Goal: Navigation & Orientation: Find specific page/section

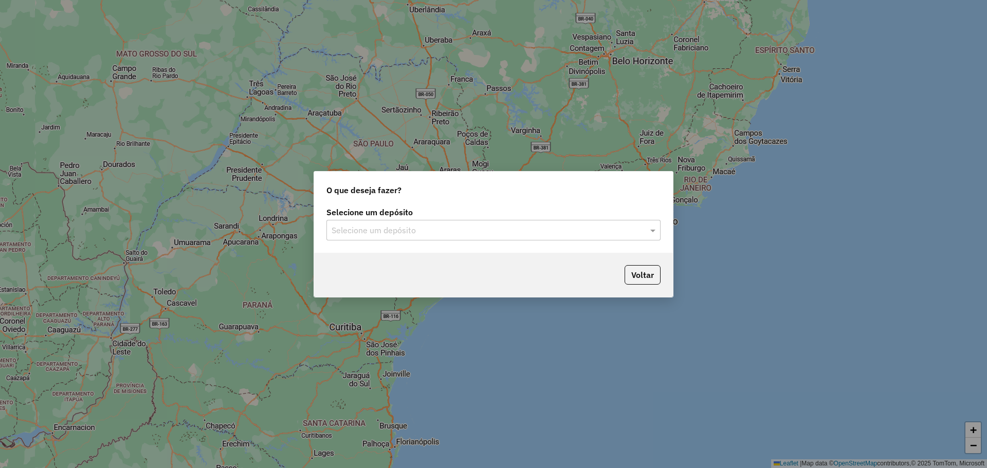
click at [571, 230] on input "text" at bounding box center [483, 231] width 303 height 12
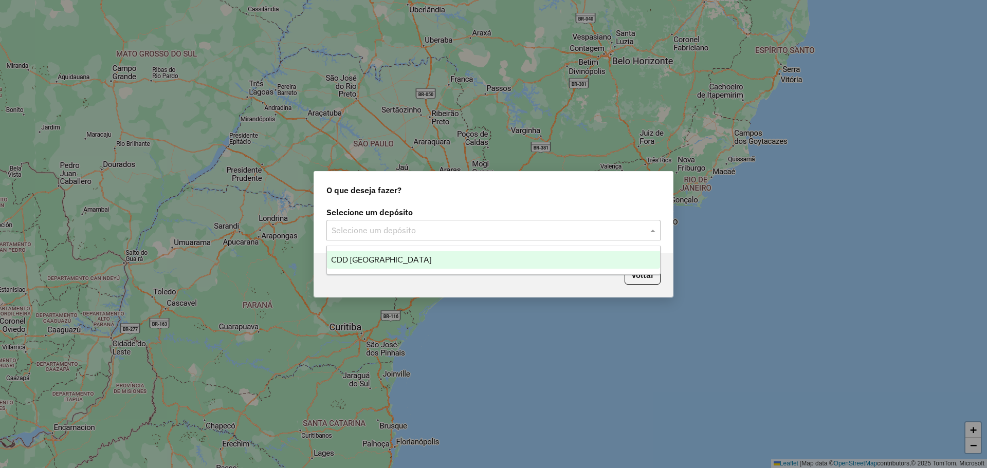
click at [410, 264] on div "CDD [GEOGRAPHIC_DATA]" at bounding box center [493, 259] width 333 height 17
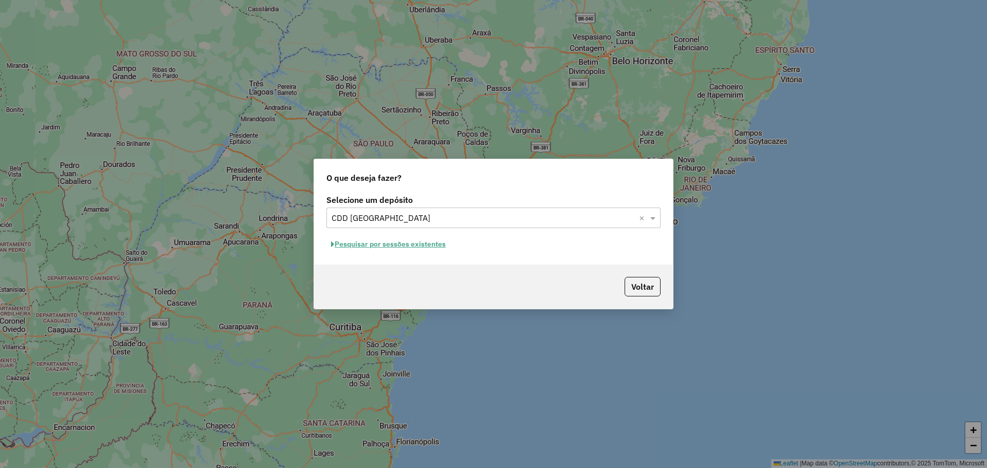
click at [426, 248] on button "Pesquisar por sessões existentes" at bounding box center [389, 245] width 124 height 16
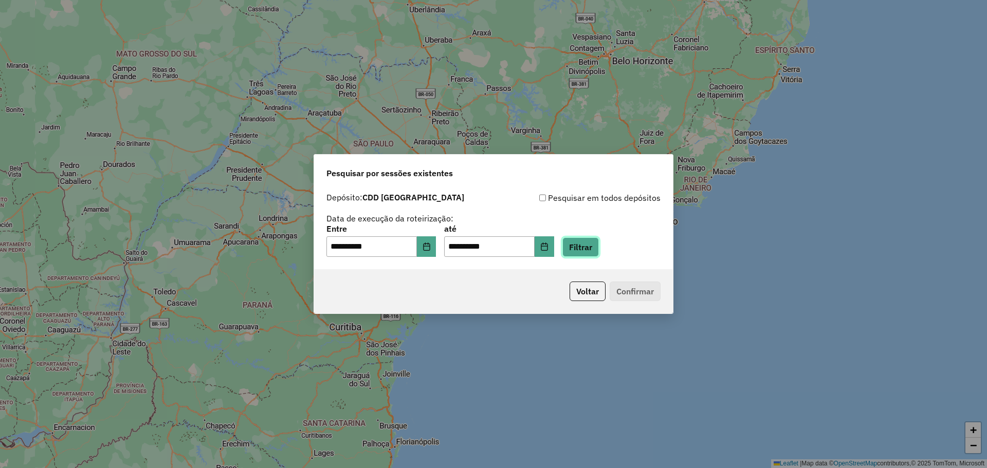
click at [596, 247] on button "Filtrar" at bounding box center [581, 248] width 37 height 20
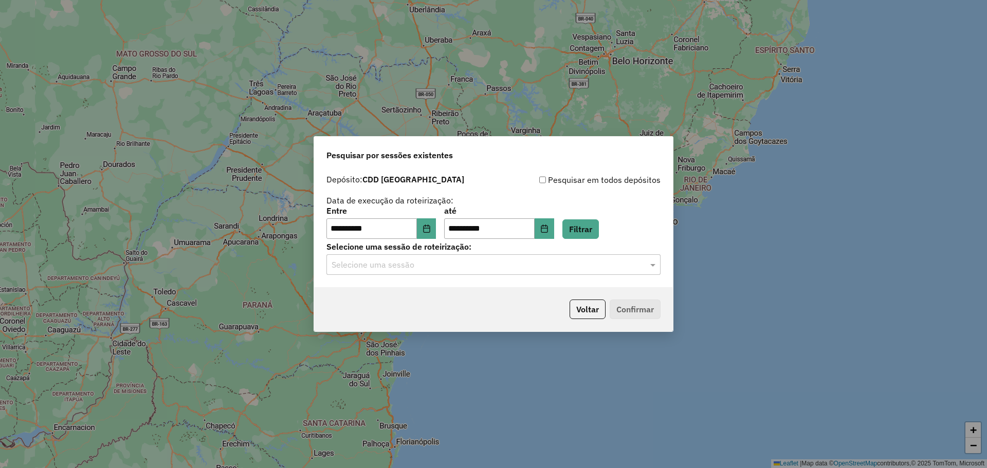
click at [614, 265] on hb-app "**********" at bounding box center [493, 234] width 987 height 468
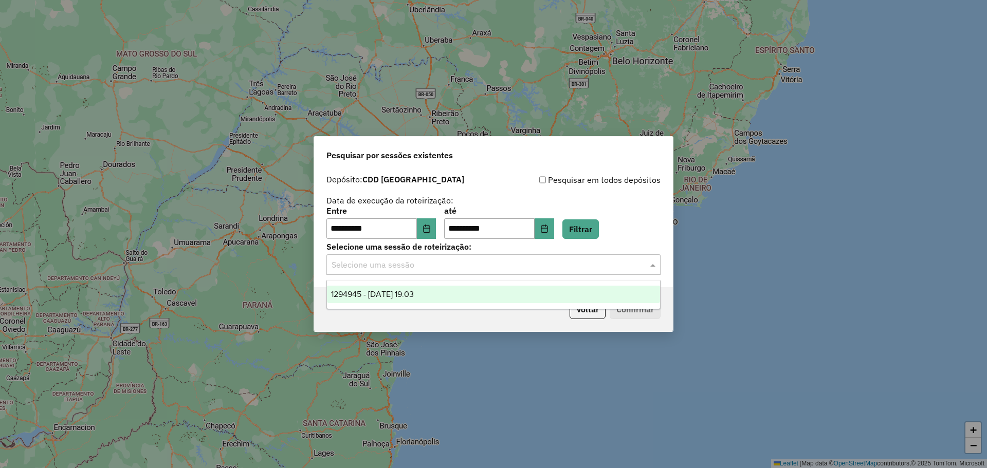
drag, startPoint x: 614, startPoint y: 265, endPoint x: 388, endPoint y: 303, distance: 228.4
click at [599, 271] on input "text" at bounding box center [483, 265] width 303 height 12
click at [382, 290] on span "1294945 - 15/10/2025 19:03" at bounding box center [372, 294] width 83 height 9
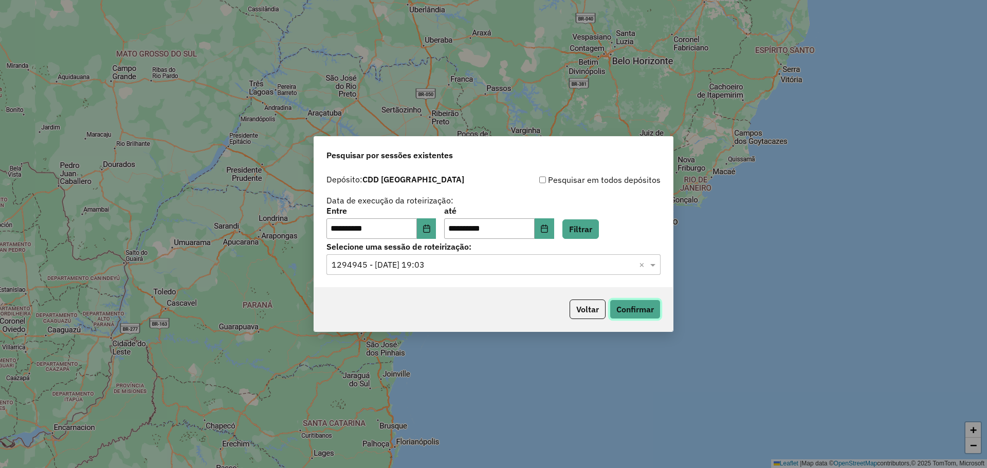
click at [637, 313] on button "Confirmar" at bounding box center [635, 310] width 51 height 20
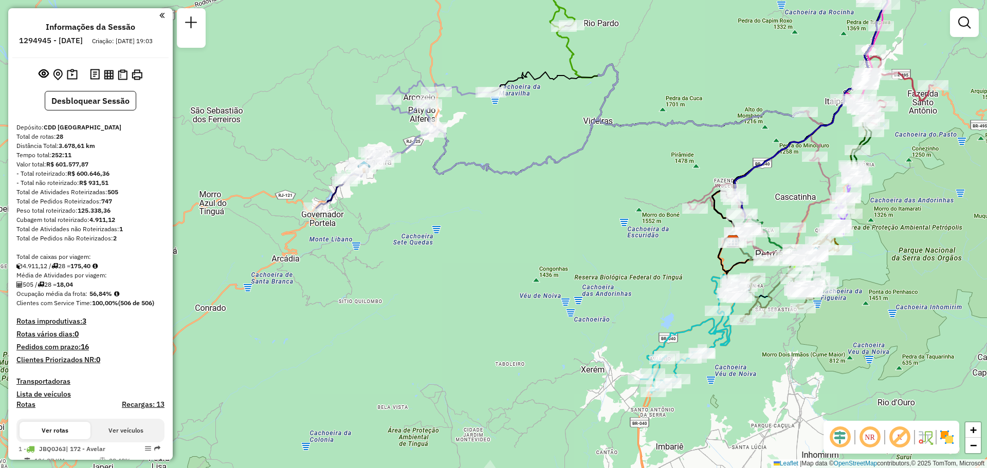
drag, startPoint x: 420, startPoint y: 219, endPoint x: 508, endPoint y: 266, distance: 100.6
click at [511, 274] on div "Janela de atendimento Grade de atendimento Capacidade Transportadoras Veículos …" at bounding box center [493, 234] width 987 height 468
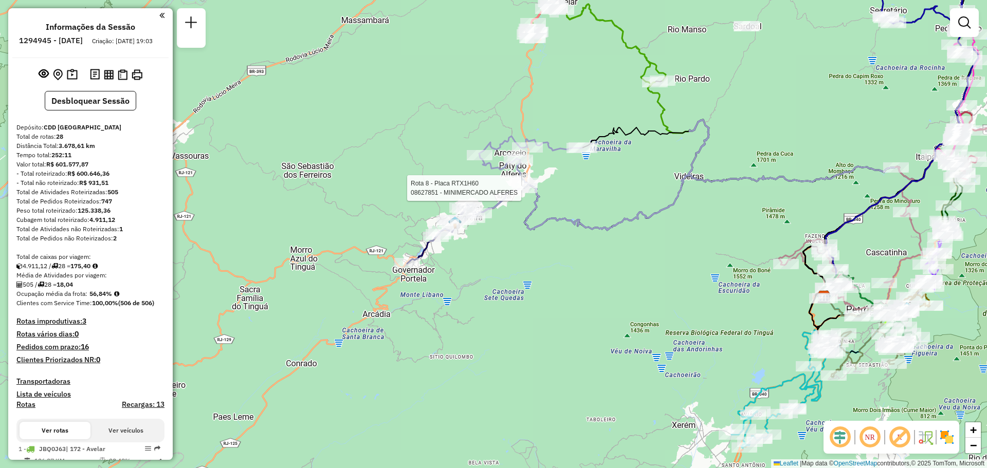
select select "**********"
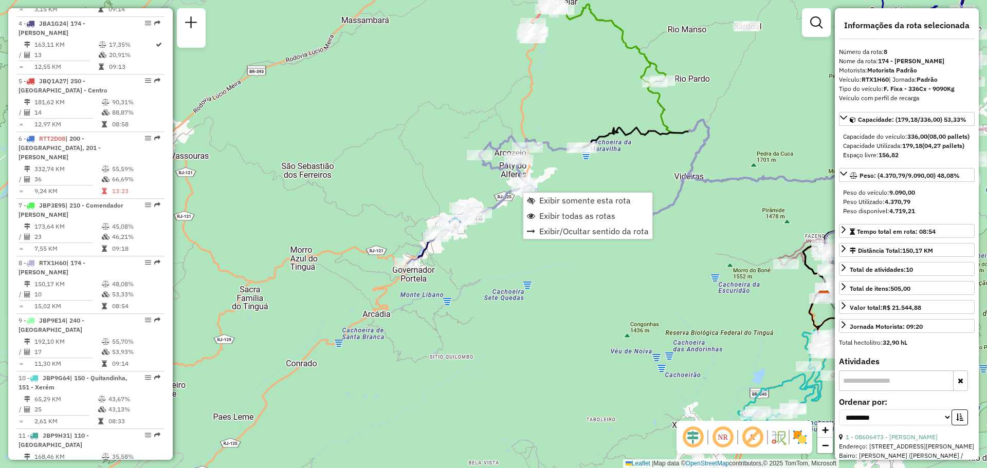
scroll to position [828, 0]
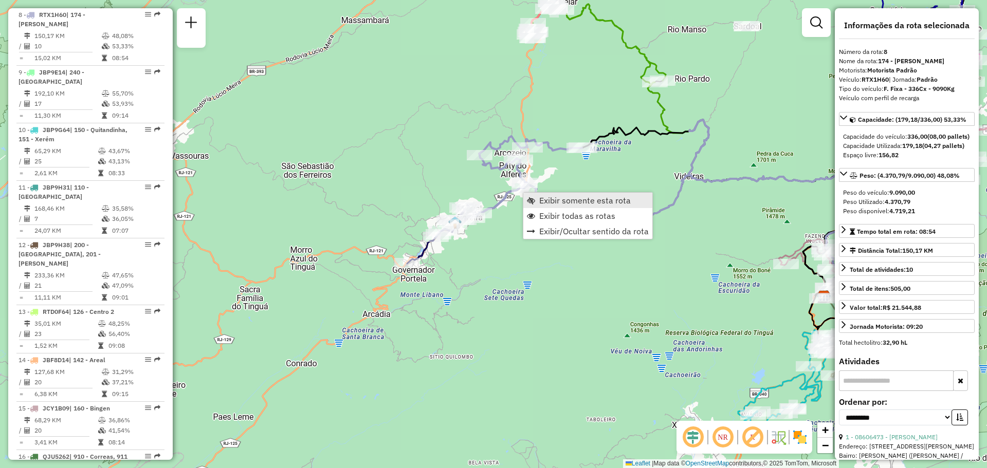
click at [554, 195] on link "Exibir somente esta rota" at bounding box center [588, 200] width 129 height 15
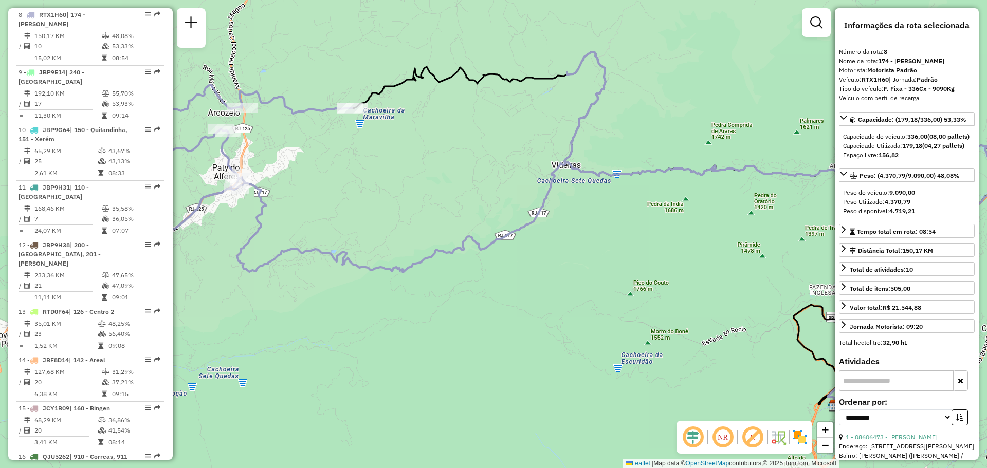
drag, startPoint x: 488, startPoint y: 235, endPoint x: 672, endPoint y: 210, distance: 185.8
click at [672, 210] on div "Janela de atendimento Grade de atendimento Capacidade Transportadoras Veículos …" at bounding box center [493, 234] width 987 height 468
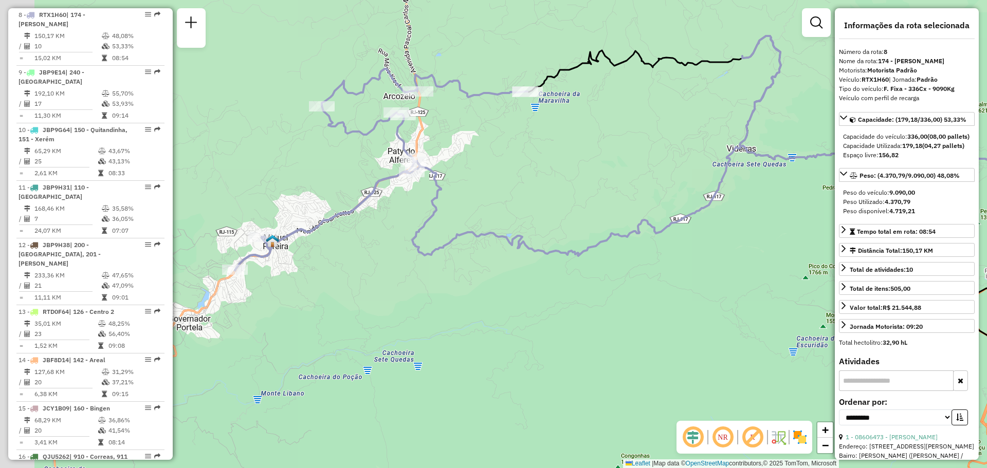
drag, startPoint x: 437, startPoint y: 230, endPoint x: 525, endPoint y: 240, distance: 87.9
click at [525, 240] on icon at bounding box center [680, 212] width 890 height 353
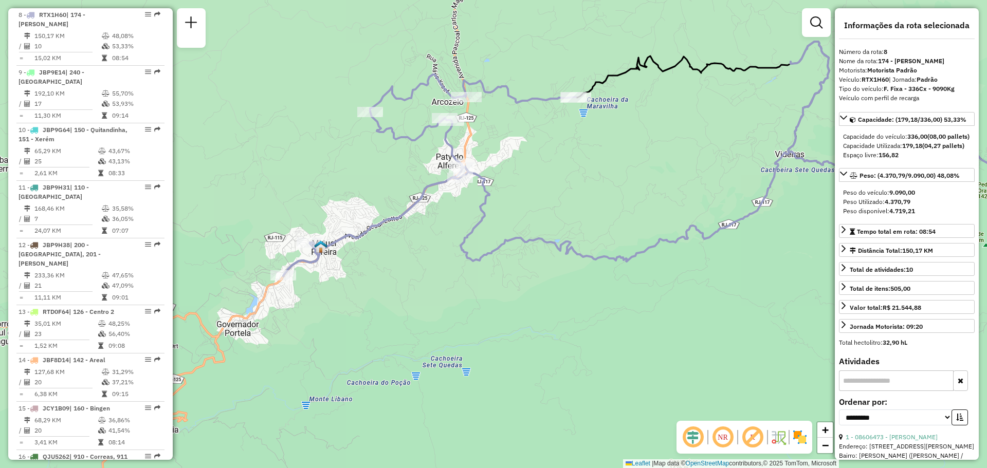
click at [796, 437] on img at bounding box center [800, 437] width 16 height 16
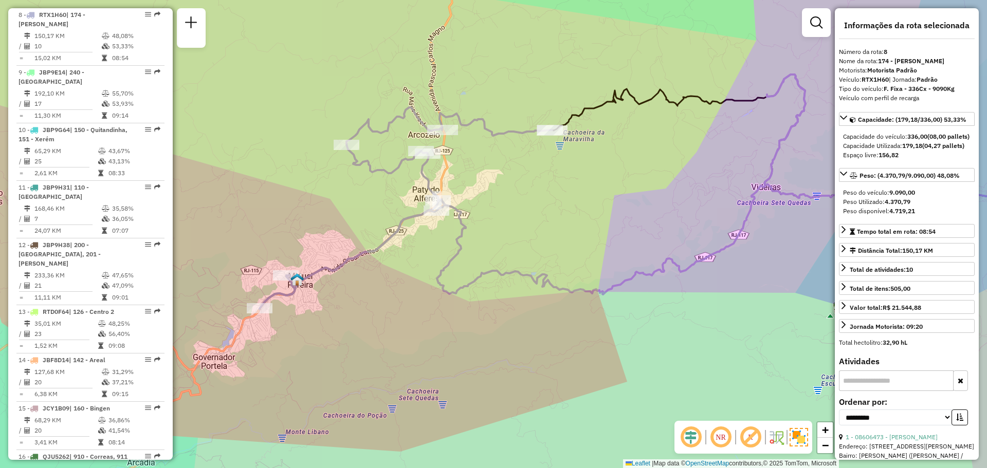
drag, startPoint x: 511, startPoint y: 208, endPoint x: 456, endPoint y: 272, distance: 83.8
click at [456, 272] on div "Janela de atendimento Grade de atendimento Capacidade Transportadoras Veículos …" at bounding box center [493, 234] width 987 height 468
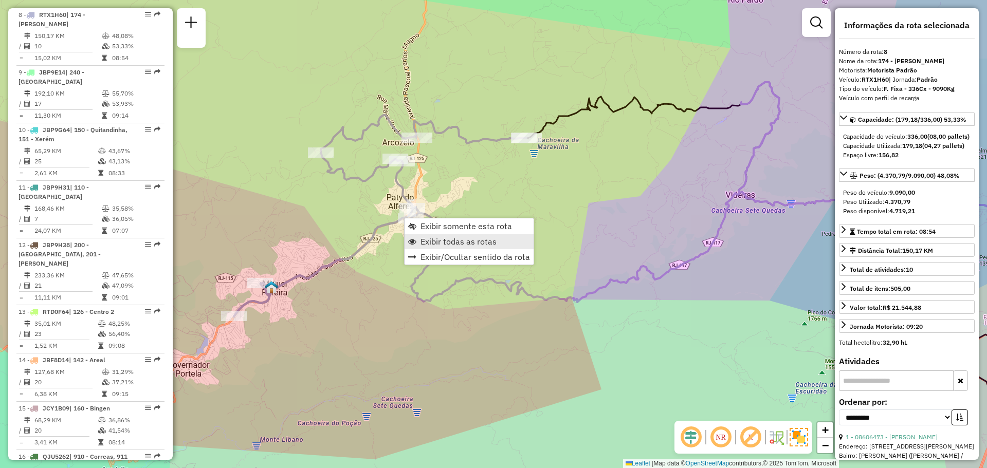
click at [471, 240] on span "Exibir todas as rotas" at bounding box center [459, 242] width 76 height 8
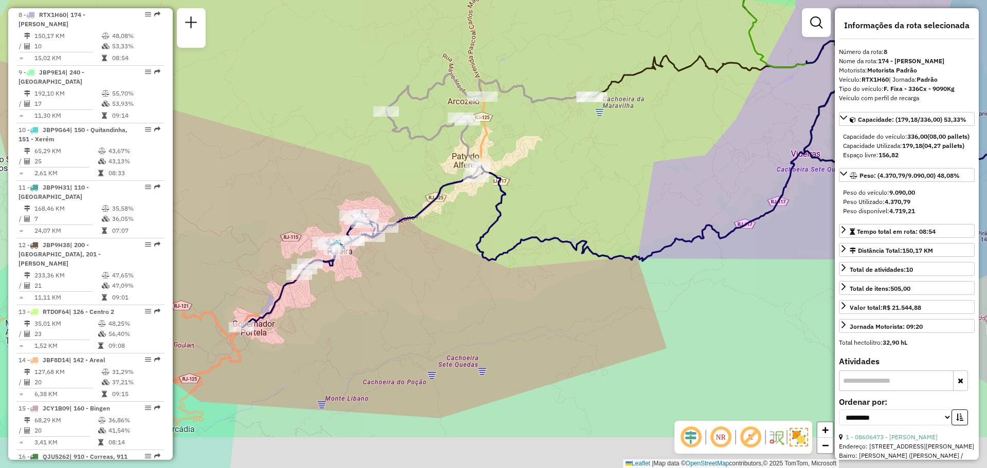
drag, startPoint x: 385, startPoint y: 294, endPoint x: 476, endPoint y: 242, distance: 104.6
click at [476, 242] on div "Janela de atendimento Grade de atendimento Capacidade Transportadoras Veículos …" at bounding box center [493, 234] width 987 height 468
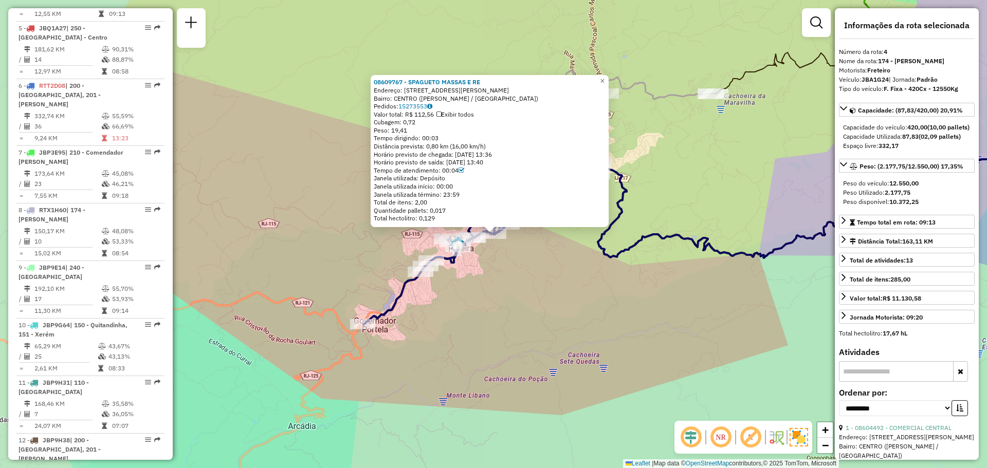
scroll to position [598, 0]
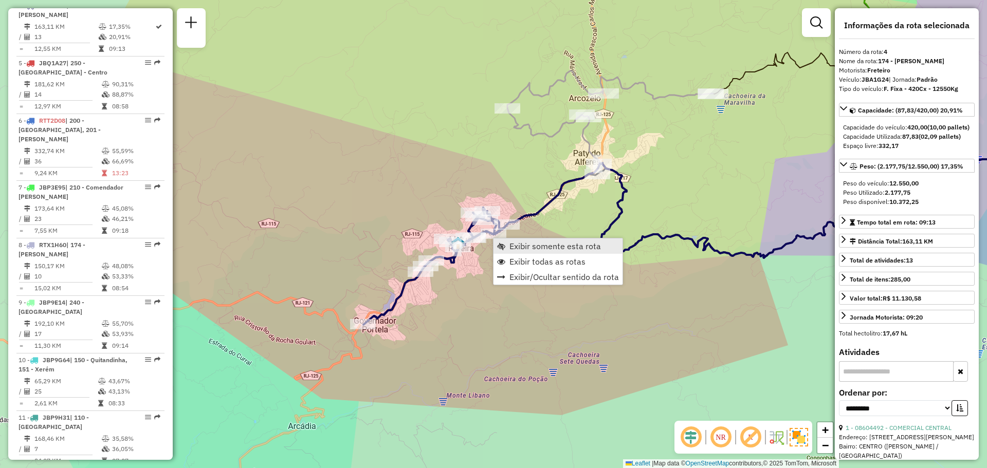
click at [514, 247] on span "Exibir somente esta rota" at bounding box center [556, 246] width 92 height 8
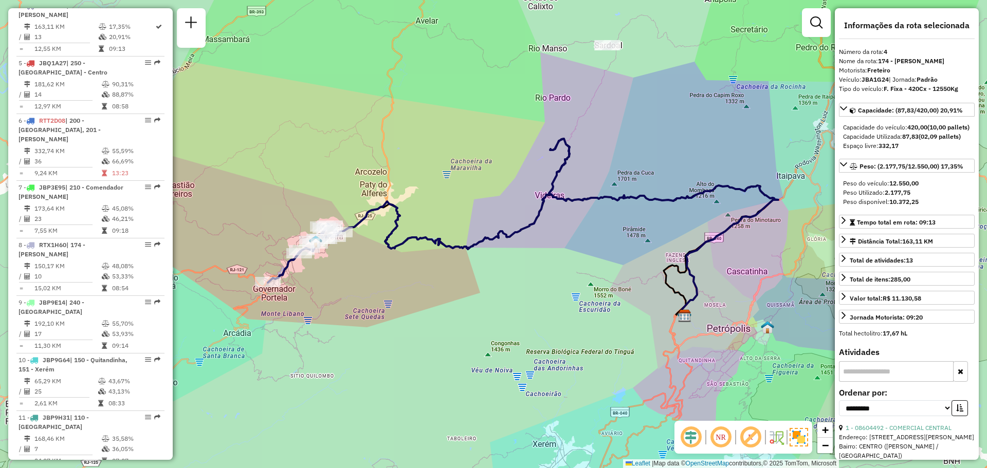
drag, startPoint x: 286, startPoint y: 295, endPoint x: 336, endPoint y: 285, distance: 50.3
click at [336, 285] on div "Janela de atendimento Grade de atendimento Capacidade Transportadoras Veículos …" at bounding box center [493, 234] width 987 height 468
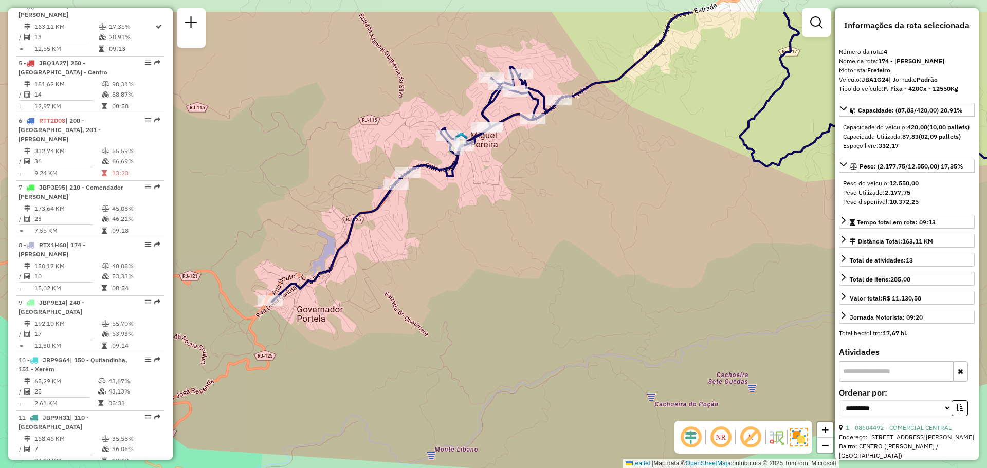
drag, startPoint x: 533, startPoint y: 146, endPoint x: 481, endPoint y: 204, distance: 78.7
click at [481, 204] on div "Janela de atendimento Grade de atendimento Capacidade Transportadoras Veículos …" at bounding box center [493, 234] width 987 height 468
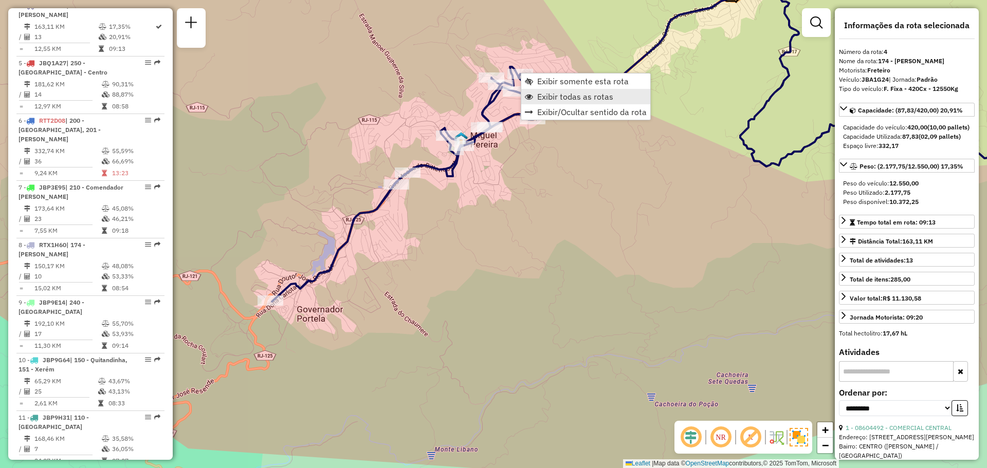
click at [553, 97] on span "Exibir todas as rotas" at bounding box center [575, 97] width 76 height 8
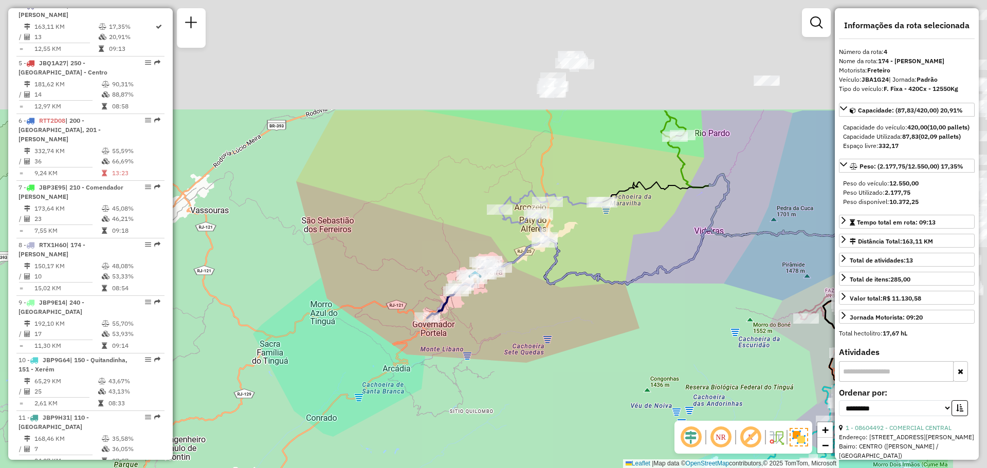
drag, startPoint x: 583, startPoint y: 229, endPoint x: 417, endPoint y: 330, distance: 194.7
click at [414, 339] on div "Janela de atendimento Grade de atendimento Capacidade Transportadoras Veículos …" at bounding box center [493, 234] width 987 height 468
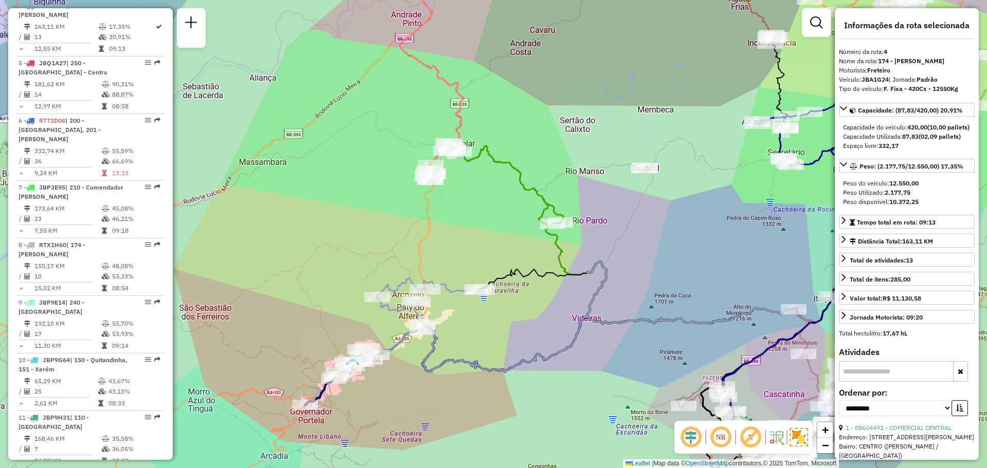
drag, startPoint x: 458, startPoint y: 206, endPoint x: 450, endPoint y: 232, distance: 27.8
click at [450, 232] on div "Janela de atendimento Grade de atendimento Capacidade Transportadoras Veículos …" at bounding box center [493, 234] width 987 height 468
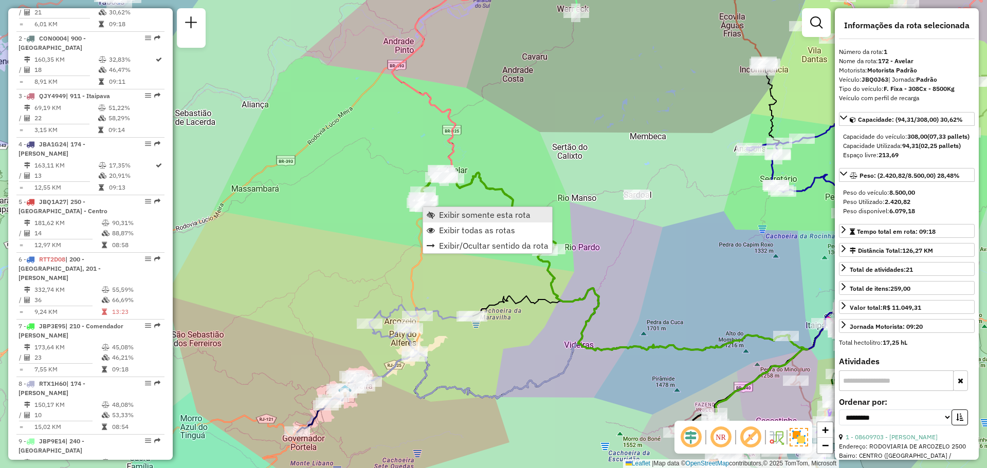
scroll to position [444, 0]
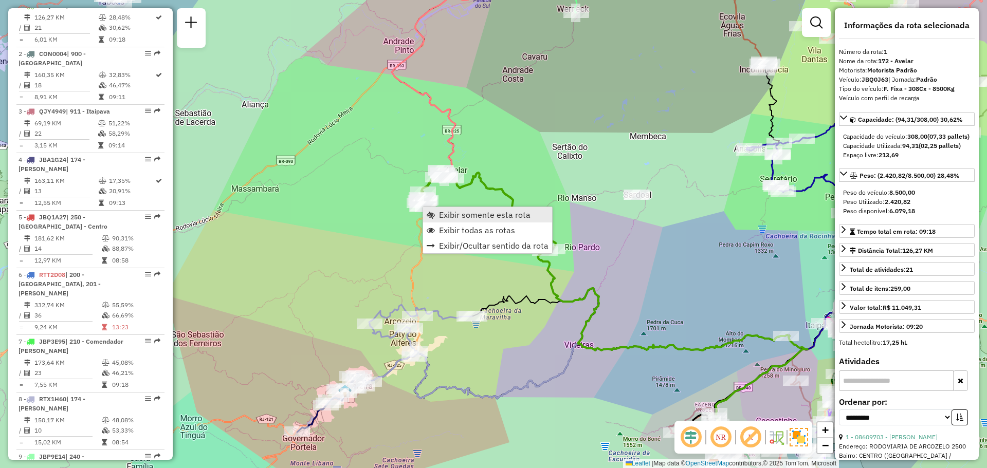
click at [441, 212] on span "Exibir somente esta rota" at bounding box center [485, 215] width 92 height 8
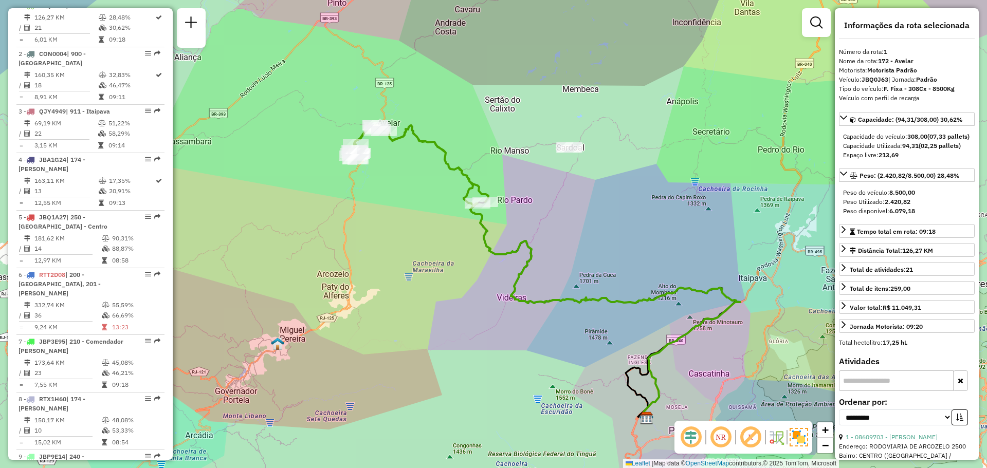
drag, startPoint x: 359, startPoint y: 154, endPoint x: 447, endPoint y: 213, distance: 106.4
click at [447, 213] on div "Janela de atendimento Grade de atendimento Capacidade Transportadoras Veículos …" at bounding box center [493, 234] width 987 height 468
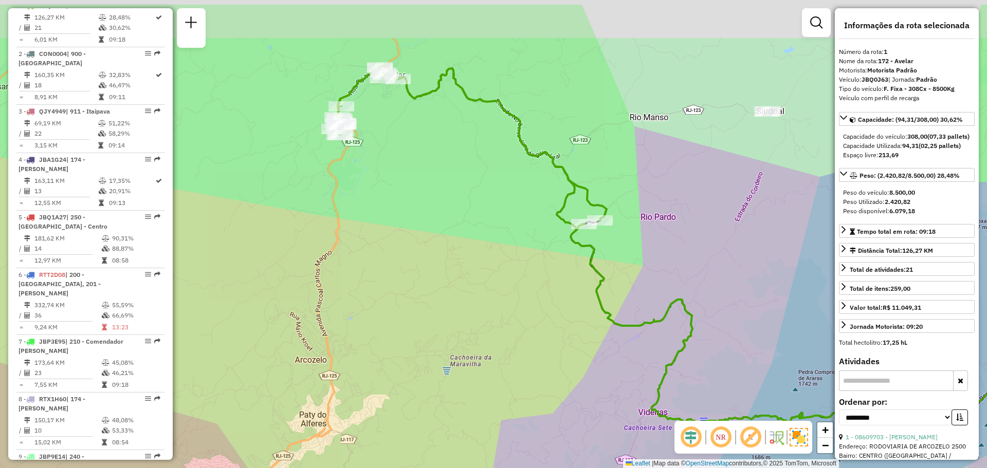
drag, startPoint x: 467, startPoint y: 172, endPoint x: 522, endPoint y: 246, distance: 92.0
click at [531, 258] on div "Janela de atendimento Grade de atendimento Capacidade Transportadoras Veículos …" at bounding box center [493, 234] width 987 height 468
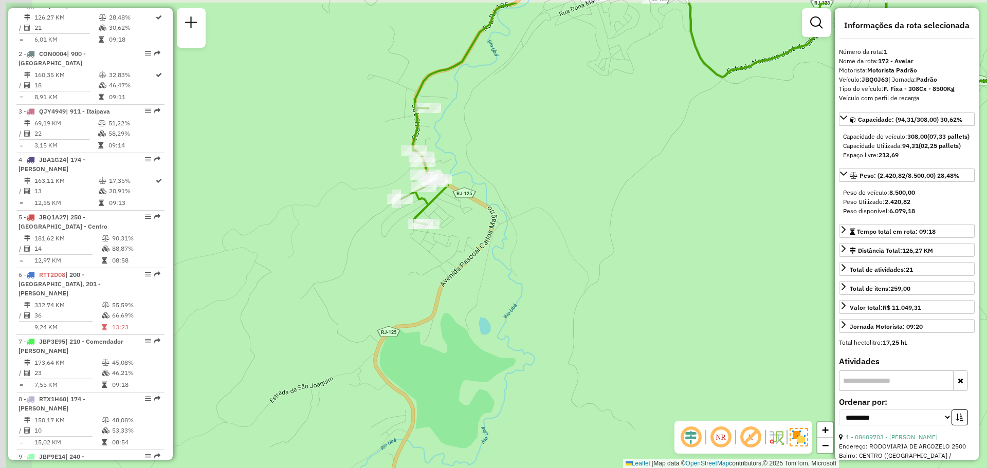
drag, startPoint x: 468, startPoint y: 210, endPoint x: 484, endPoint y: 211, distance: 16.0
click at [494, 219] on div "Janela de atendimento Grade de atendimento Capacidade Transportadoras Veículos …" at bounding box center [493, 234] width 987 height 468
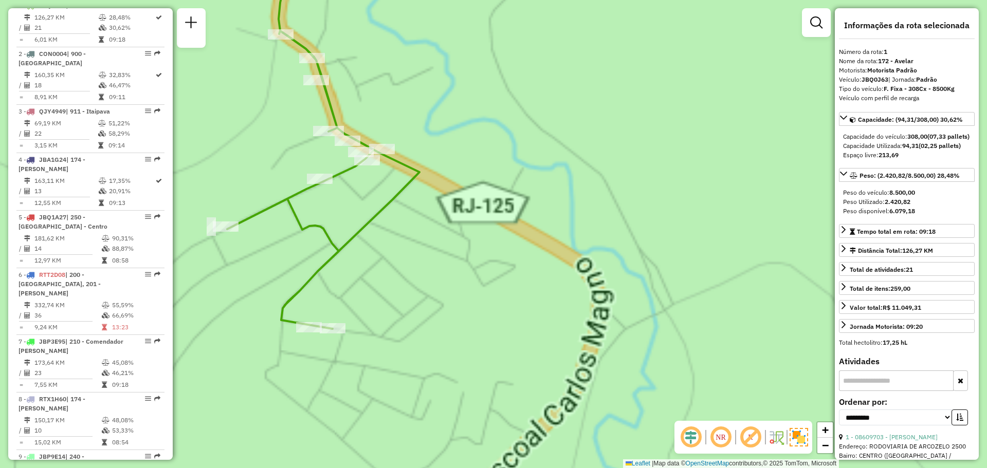
drag, startPoint x: 456, startPoint y: 160, endPoint x: 554, endPoint y: 190, distance: 102.2
click at [554, 190] on div "Janela de atendimento Grade de atendimento Capacidade Transportadoras Veículos …" at bounding box center [493, 234] width 987 height 468
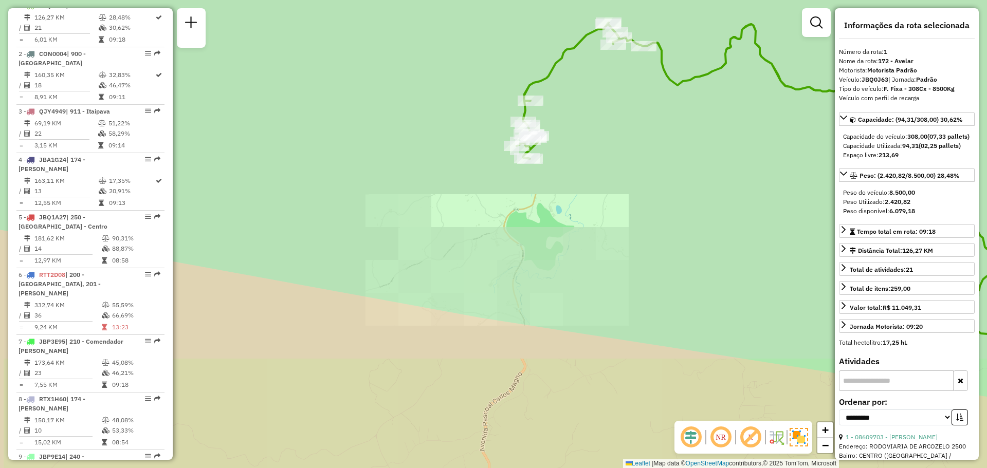
drag, startPoint x: 565, startPoint y: 97, endPoint x: 495, endPoint y: 282, distance: 197.6
click at [495, 282] on div "Janela de atendimento Grade de atendimento Capacidade Transportadoras Veículos …" at bounding box center [493, 234] width 987 height 468
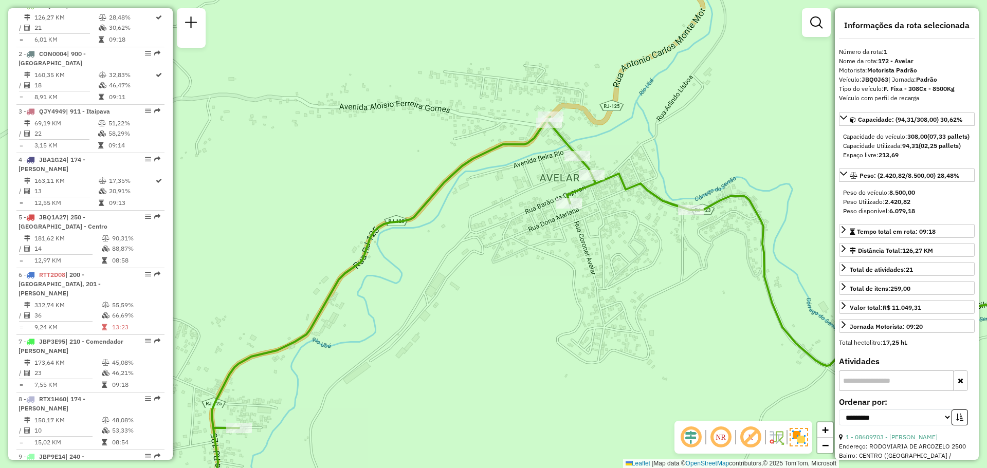
drag, startPoint x: 651, startPoint y: 247, endPoint x: 445, endPoint y: 143, distance: 230.4
click at [445, 143] on div "Janela de atendimento Grade de atendimento Capacidade Transportadoras Veículos …" at bounding box center [493, 234] width 987 height 468
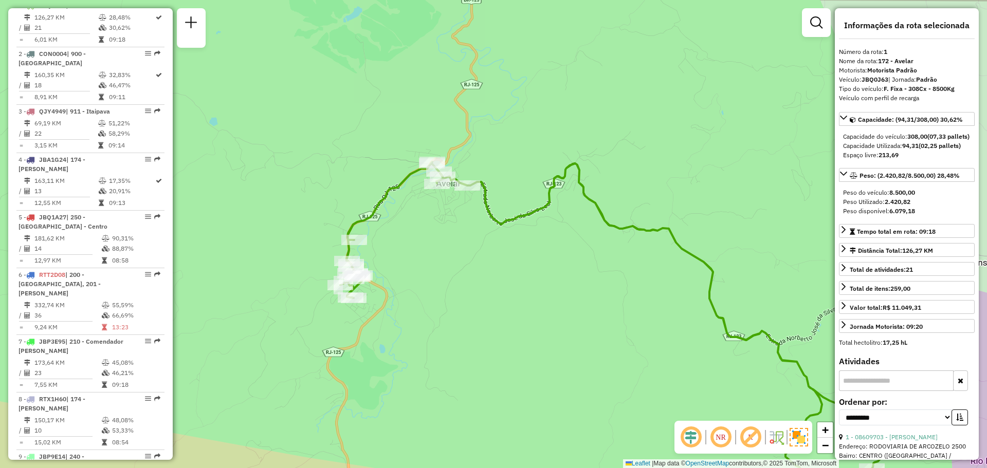
drag, startPoint x: 672, startPoint y: 221, endPoint x: 500, endPoint y: 158, distance: 183.2
click at [500, 158] on div "Janela de atendimento Grade de atendimento Capacidade Transportadoras Veículos …" at bounding box center [493, 234] width 987 height 468
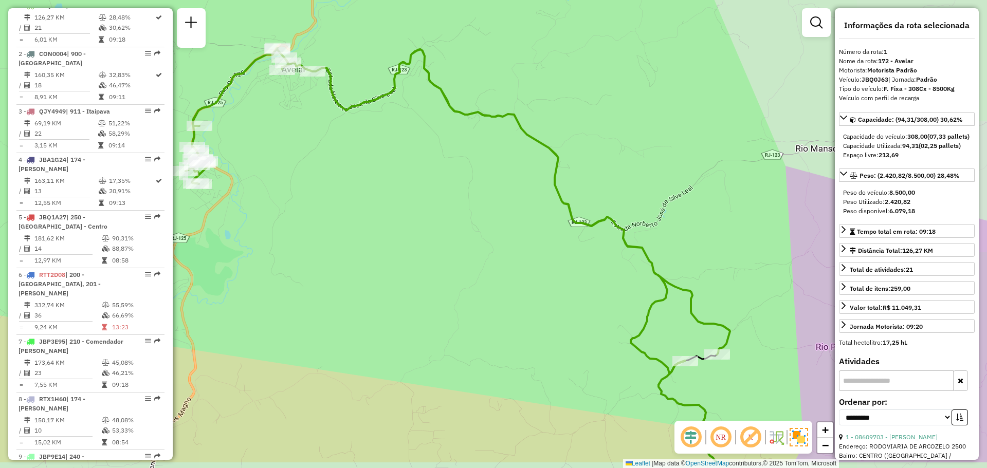
drag, startPoint x: 550, startPoint y: 265, endPoint x: 517, endPoint y: 178, distance: 92.9
click at [485, 150] on div "Janela de atendimento Grade de atendimento Capacidade Transportadoras Veículos …" at bounding box center [493, 234] width 987 height 468
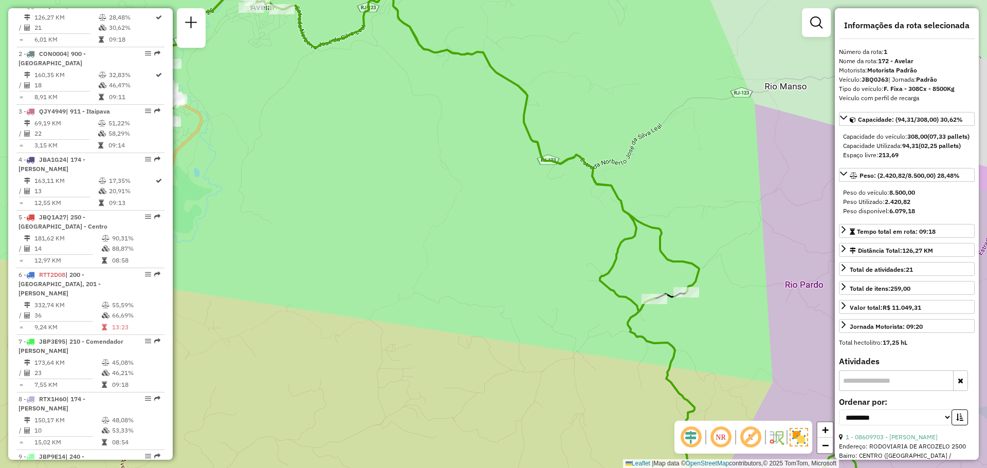
drag, startPoint x: 551, startPoint y: 210, endPoint x: 586, endPoint y: 241, distance: 46.3
click at [586, 241] on div "Janela de atendimento Grade de atendimento Capacidade Transportadoras Veículos …" at bounding box center [493, 234] width 987 height 468
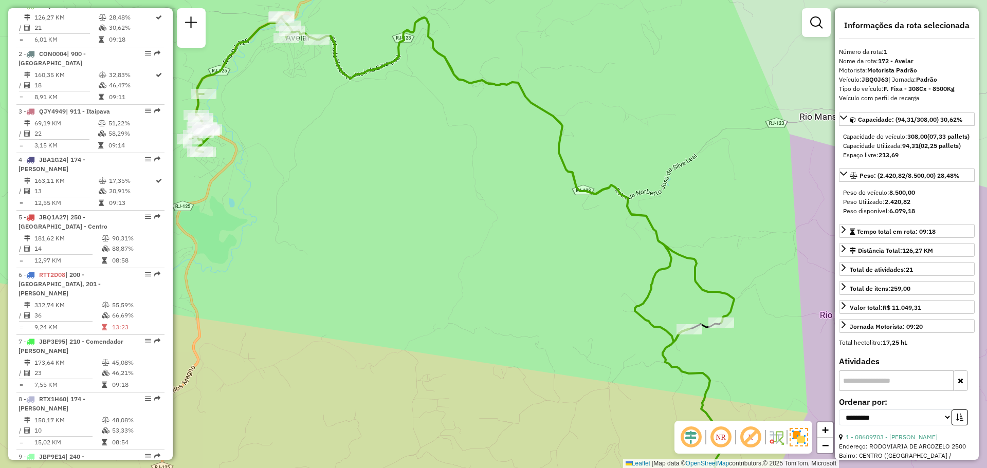
drag, startPoint x: 538, startPoint y: 182, endPoint x: 456, endPoint y: 65, distance: 143.1
click at [456, 65] on div "Janela de atendimento Grade de atendimento Capacidade Transportadoras Veículos …" at bounding box center [493, 234] width 987 height 468
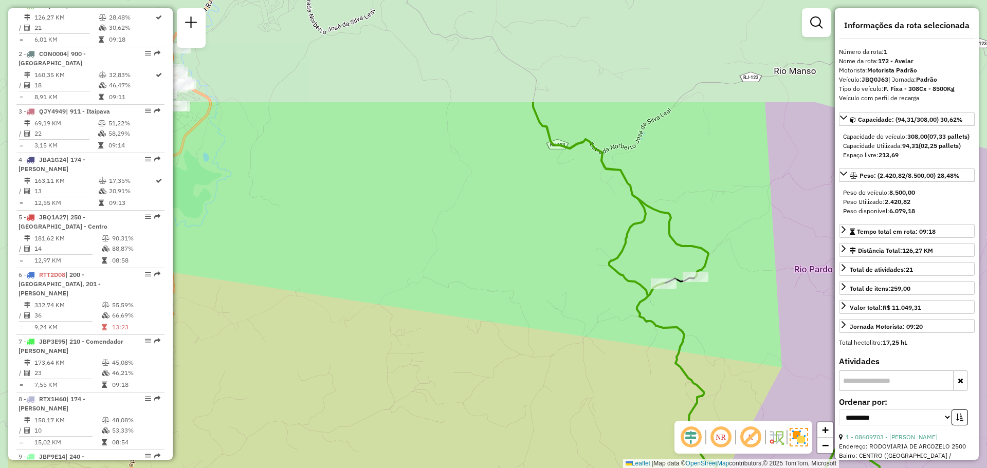
drag, startPoint x: 460, startPoint y: 79, endPoint x: 573, endPoint y: 227, distance: 186.7
click at [573, 228] on div "Janela de atendimento Grade de atendimento Capacidade Transportadoras Veículos …" at bounding box center [493, 234] width 987 height 468
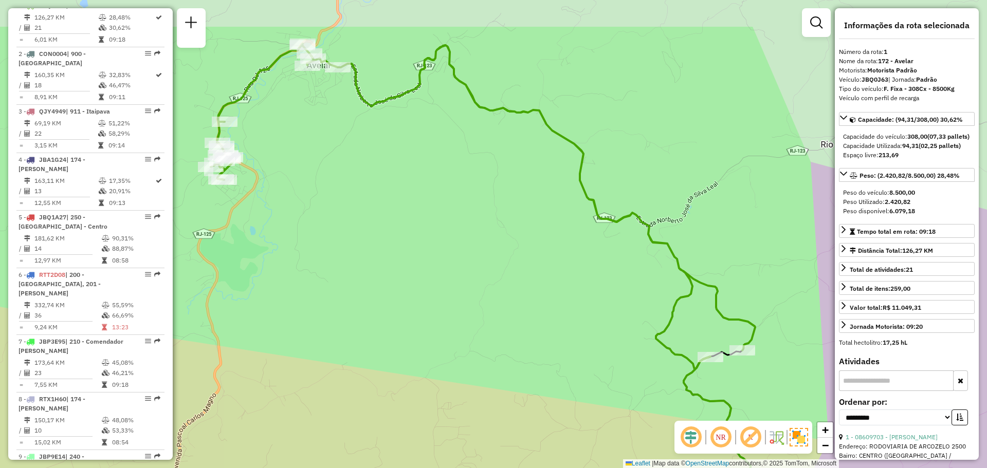
click at [499, 151] on div "Janela de atendimento Grade de atendimento Capacidade Transportadoras Veículos …" at bounding box center [493, 234] width 987 height 468
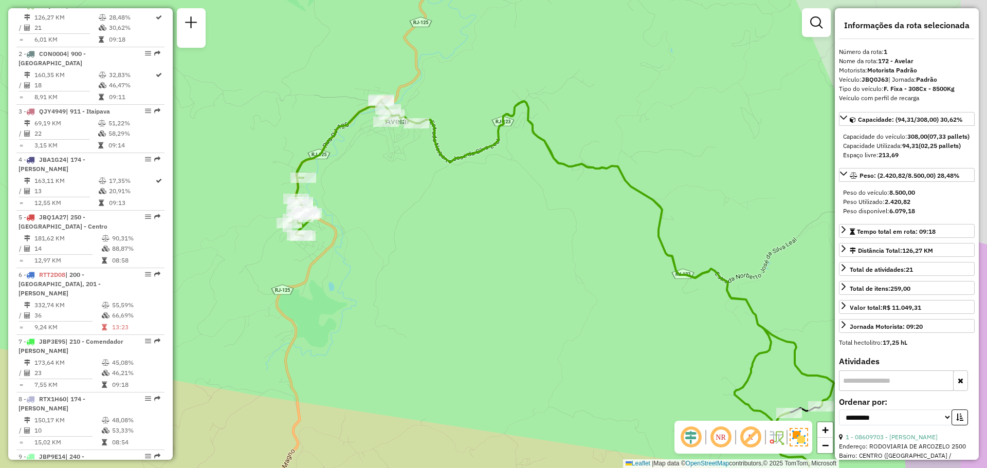
drag, startPoint x: 627, startPoint y: 223, endPoint x: 614, endPoint y: 250, distance: 30.1
click at [552, 188] on div "Janela de atendimento Grade de atendimento Capacidade Transportadoras Veículos …" at bounding box center [493, 234] width 987 height 468
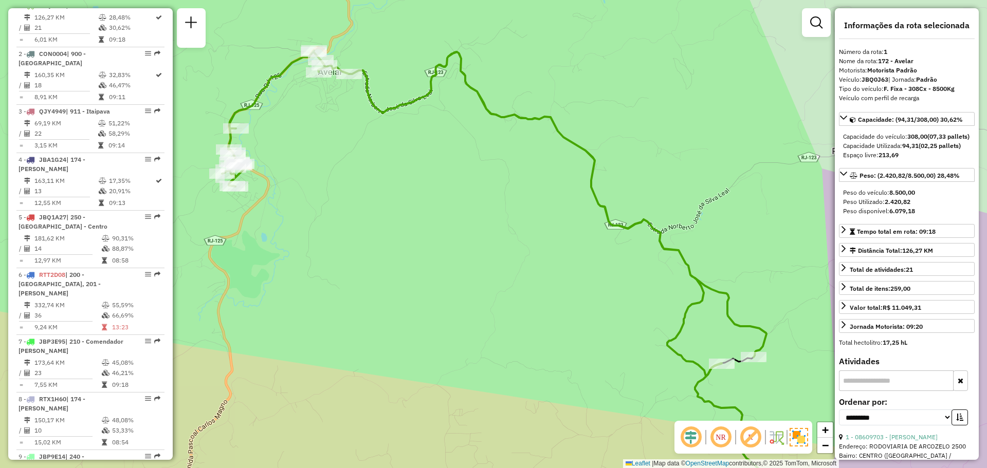
drag, startPoint x: 728, startPoint y: 357, endPoint x: 654, endPoint y: 310, distance: 88.3
click at [654, 310] on icon at bounding box center [494, 213] width 545 height 326
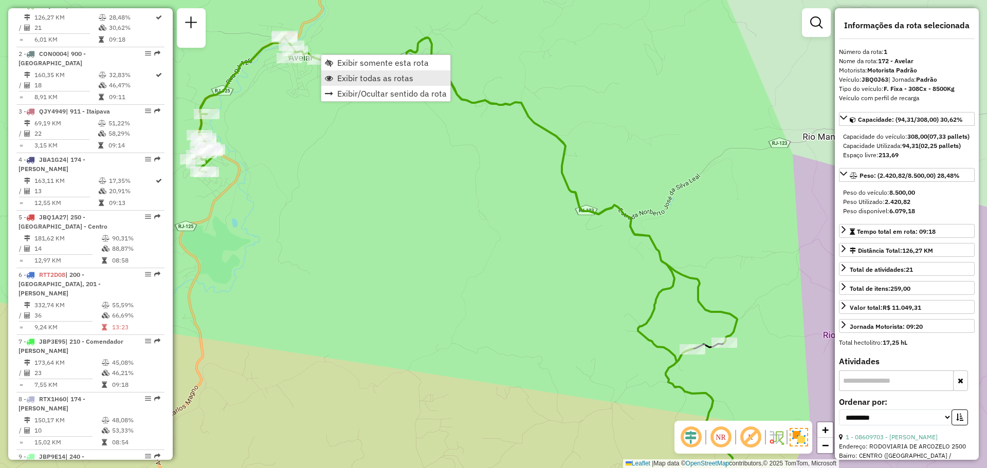
click at [351, 76] on span "Exibir todas as rotas" at bounding box center [375, 78] width 76 height 8
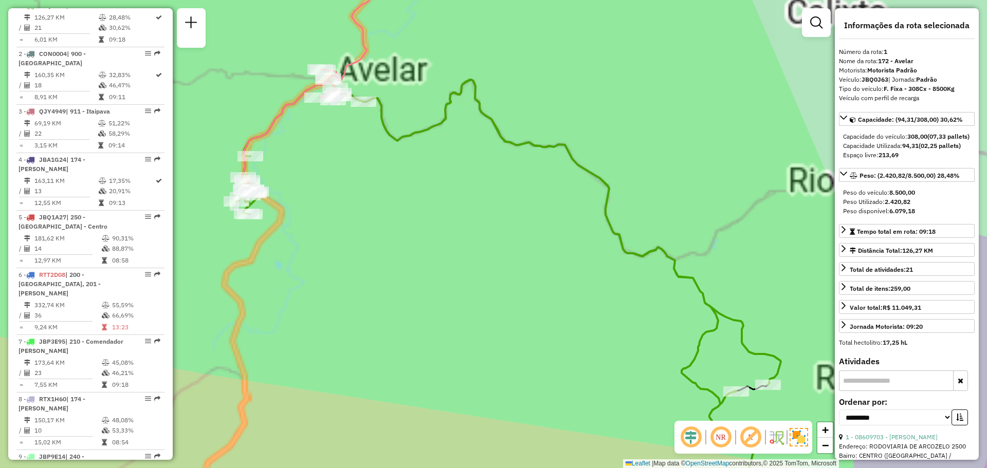
drag, startPoint x: 326, startPoint y: 140, endPoint x: 332, endPoint y: 173, distance: 34.1
click at [332, 173] on div "Janela de atendimento Grade de atendimento Capacidade Transportadoras Veículos …" at bounding box center [493, 234] width 987 height 468
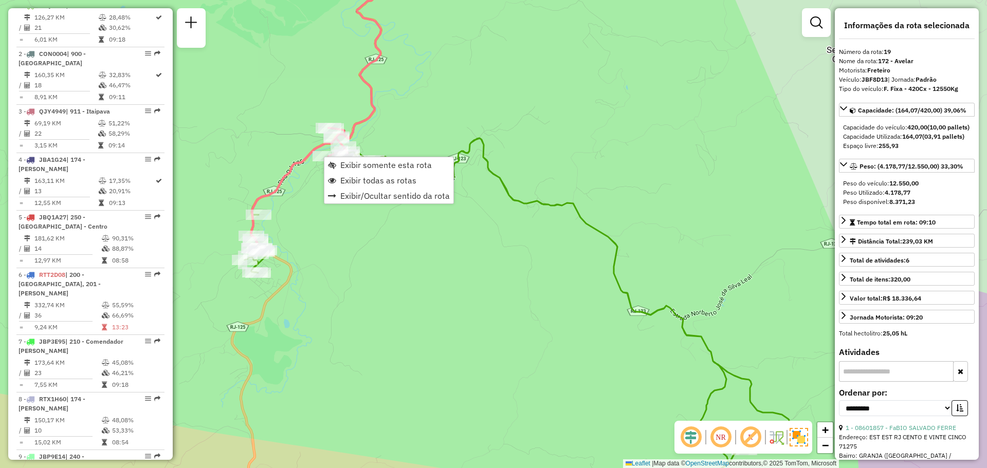
scroll to position [1416, 0]
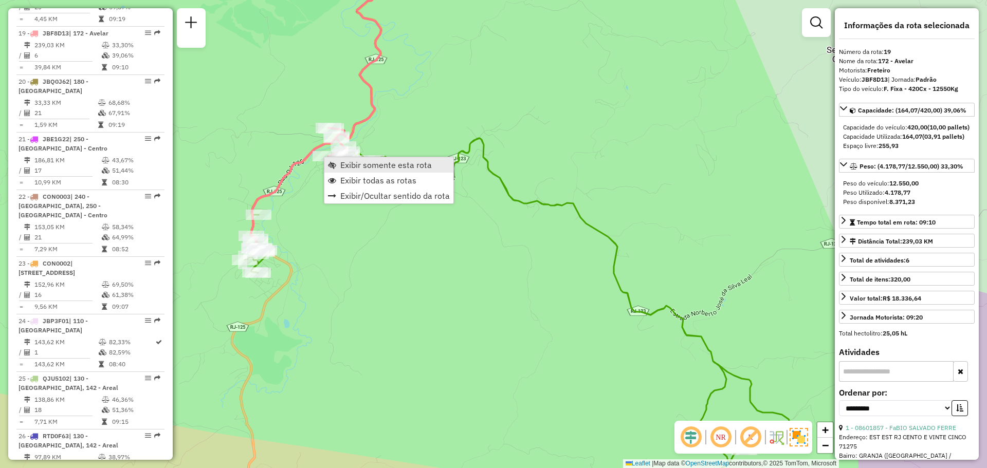
click at [330, 160] on link "Exibir somente esta rota" at bounding box center [389, 164] width 129 height 15
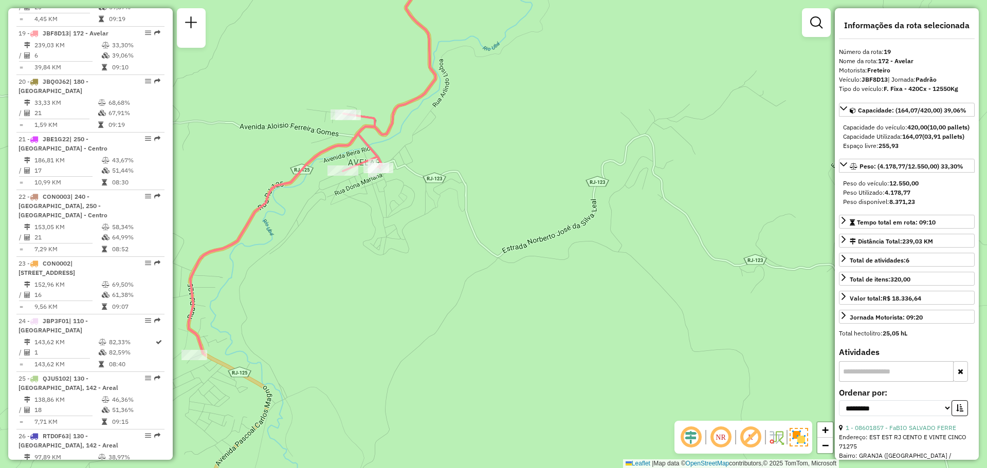
drag, startPoint x: 345, startPoint y: 237, endPoint x: 504, endPoint y: 212, distance: 161.2
click at [504, 212] on div "Janela de atendimento Grade de atendimento Capacidade Transportadoras Veículos …" at bounding box center [493, 234] width 987 height 468
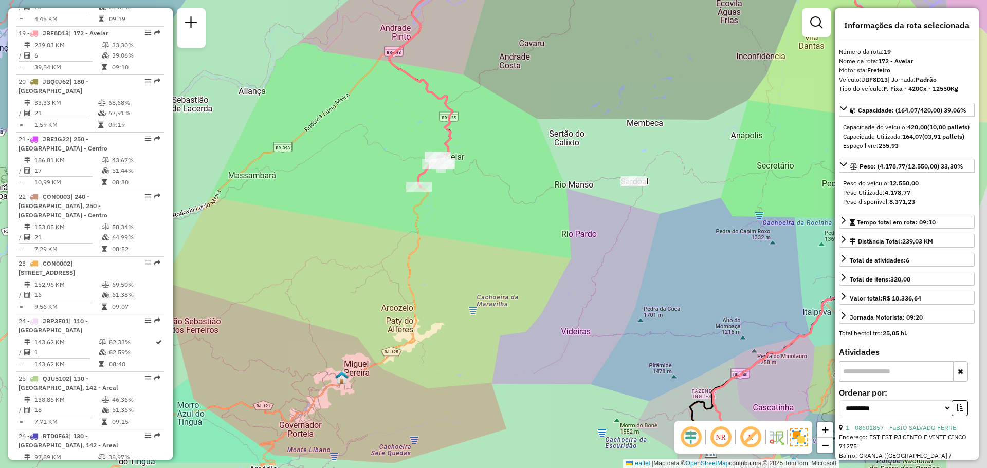
drag, startPoint x: 537, startPoint y: 253, endPoint x: 480, endPoint y: 201, distance: 77.6
click at [480, 201] on div "Janela de atendimento Grade de atendimento Capacidade Transportadoras Veículos …" at bounding box center [493, 234] width 987 height 468
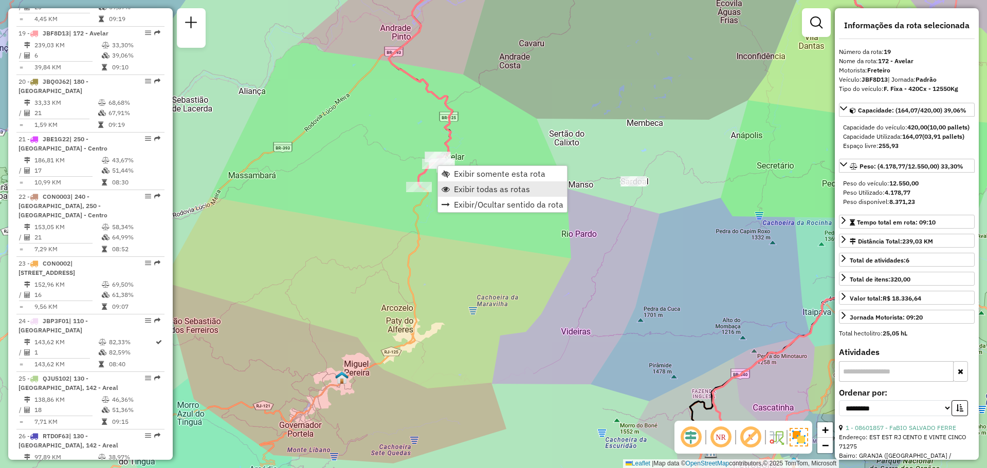
click at [467, 186] on span "Exibir todas as rotas" at bounding box center [492, 189] width 76 height 8
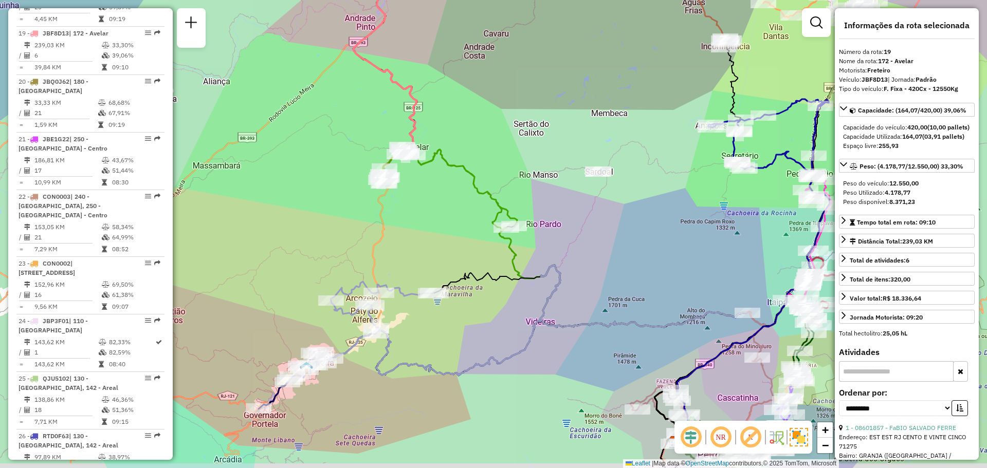
drag, startPoint x: 533, startPoint y: 286, endPoint x: 418, endPoint y: 182, distance: 155.5
click at [418, 182] on div "Janela de atendimento Grade de atendimento Capacidade Transportadoras Veículos …" at bounding box center [493, 234] width 987 height 468
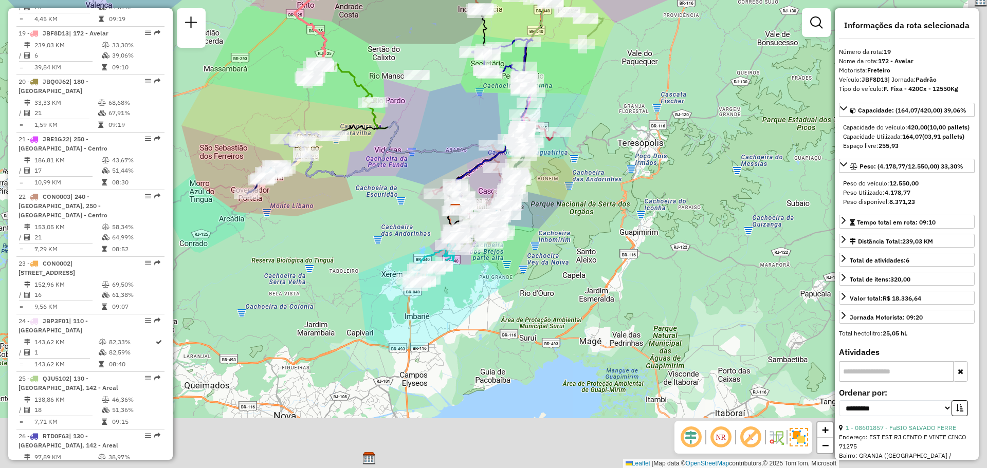
drag, startPoint x: 525, startPoint y: 248, endPoint x: 412, endPoint y: 141, distance: 155.3
click at [410, 139] on div "Janela de atendimento Grade de atendimento Capacidade Transportadoras Veículos …" at bounding box center [493, 234] width 987 height 468
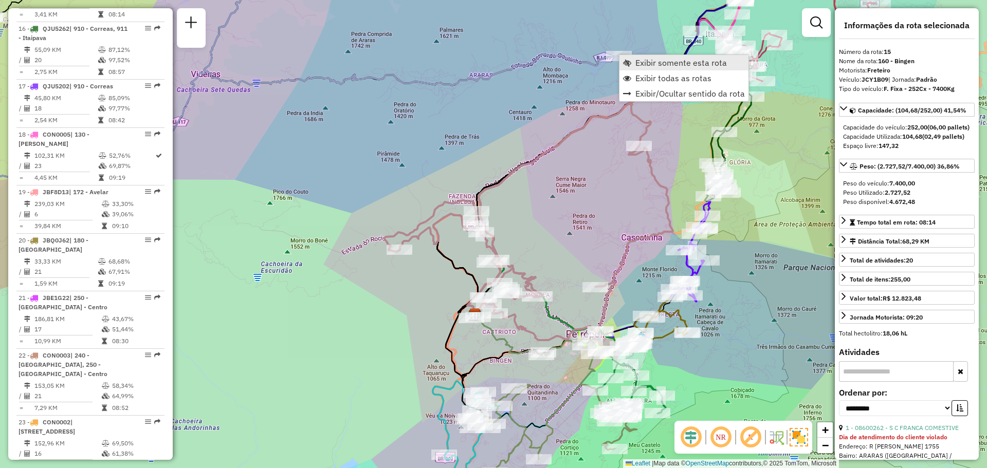
scroll to position [1204, 0]
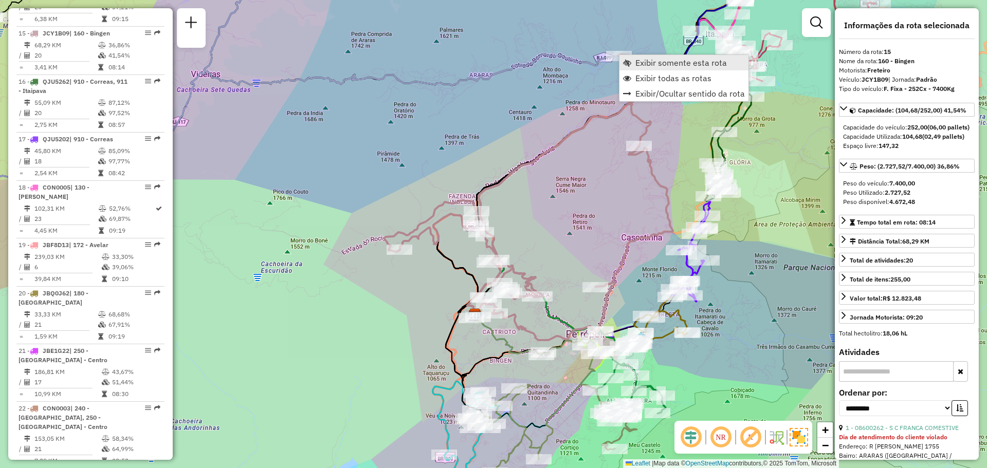
click at [628, 62] on span "Exibir somente esta rota" at bounding box center [627, 63] width 8 height 8
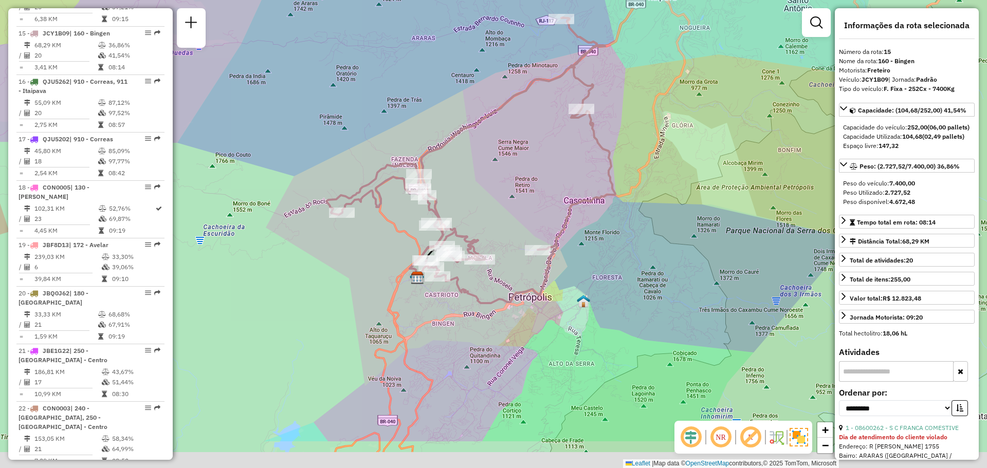
drag, startPoint x: 591, startPoint y: 219, endPoint x: 568, endPoint y: 144, distance: 78.6
click at [568, 144] on div "Janela de atendimento Grade de atendimento Capacidade Transportadoras Veículos …" at bounding box center [493, 234] width 987 height 468
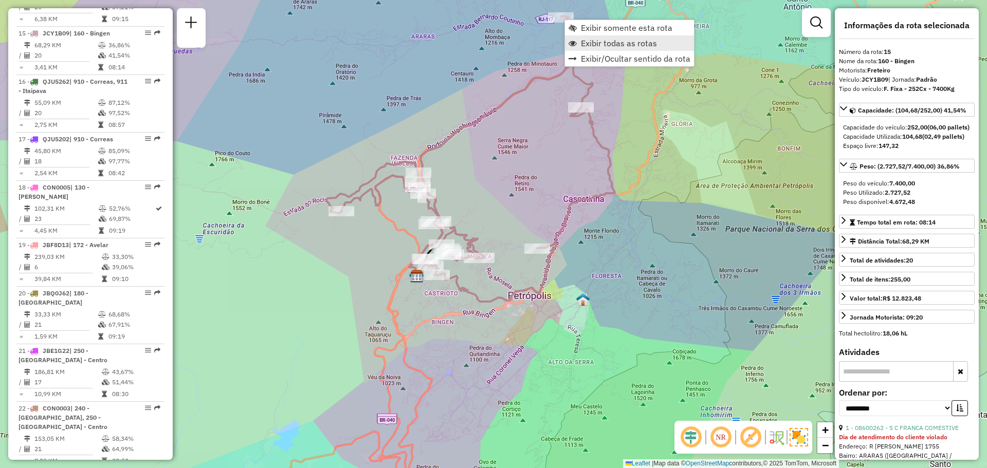
click at [582, 42] on span "Exibir todas as rotas" at bounding box center [619, 43] width 76 height 8
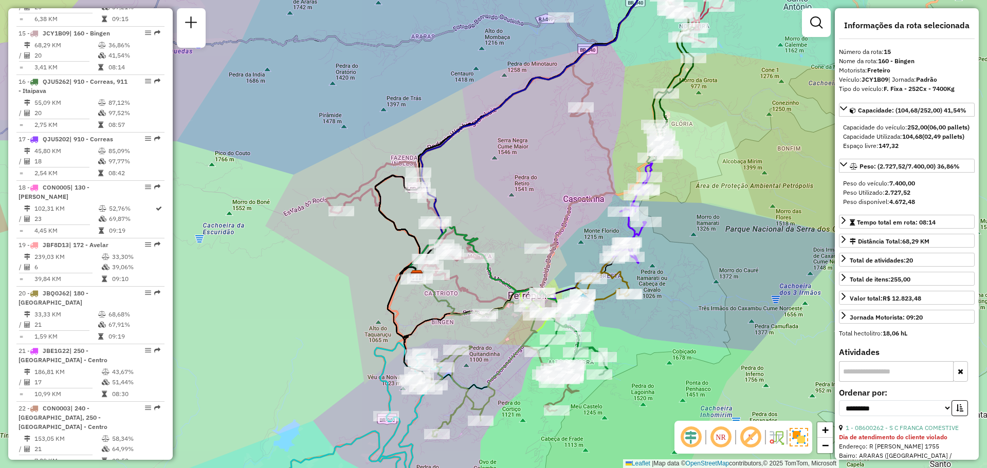
drag, startPoint x: 549, startPoint y: 113, endPoint x: 536, endPoint y: 63, distance: 51.9
click at [536, 64] on div "Janela de atendimento Grade de atendimento Capacidade Transportadoras Veículos …" at bounding box center [493, 234] width 987 height 468
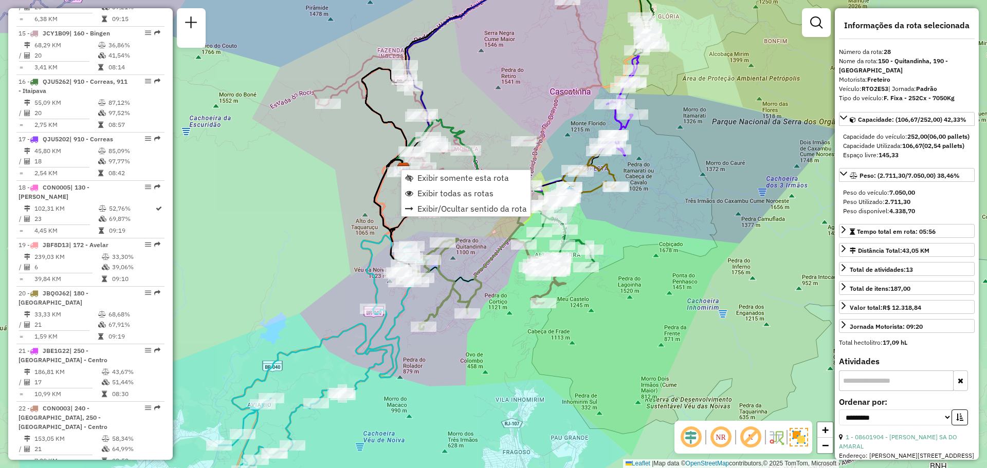
scroll to position [1700, 0]
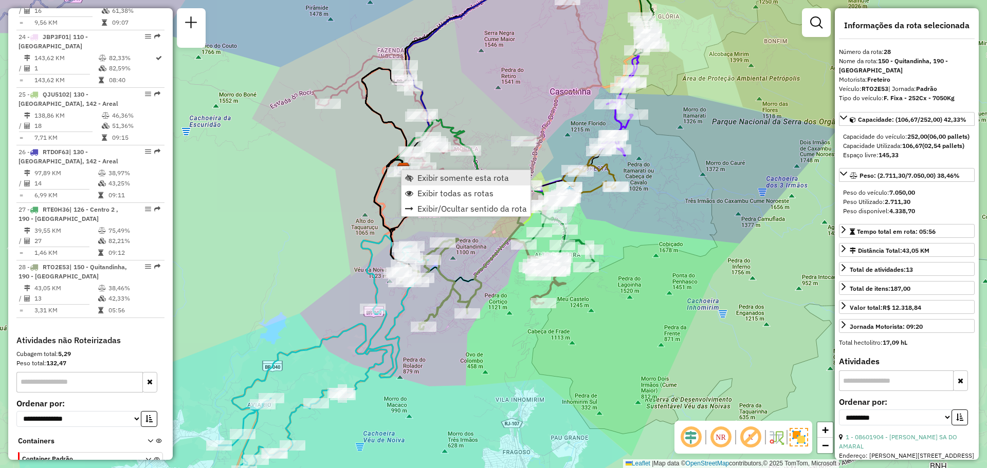
click at [407, 176] on span "Exibir somente esta rota" at bounding box center [409, 178] width 8 height 8
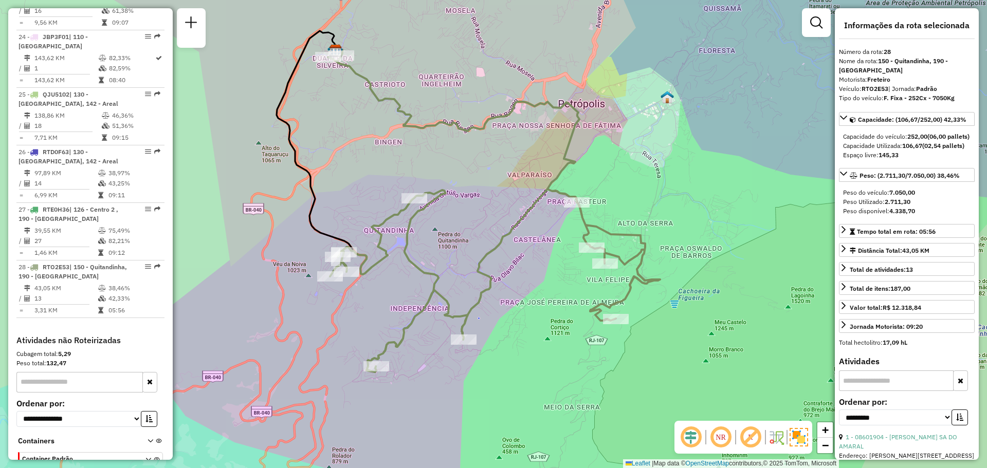
drag, startPoint x: 408, startPoint y: 187, endPoint x: 383, endPoint y: 154, distance: 41.5
click at [383, 154] on div "Janela de atendimento Grade de atendimento Capacidade Transportadoras Veículos …" at bounding box center [493, 234] width 987 height 468
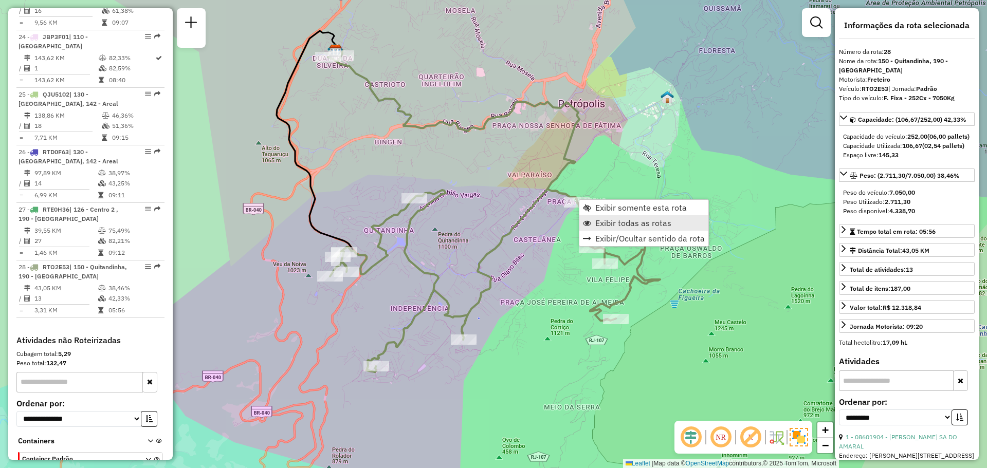
click at [594, 226] on link "Exibir todas as rotas" at bounding box center [644, 222] width 129 height 15
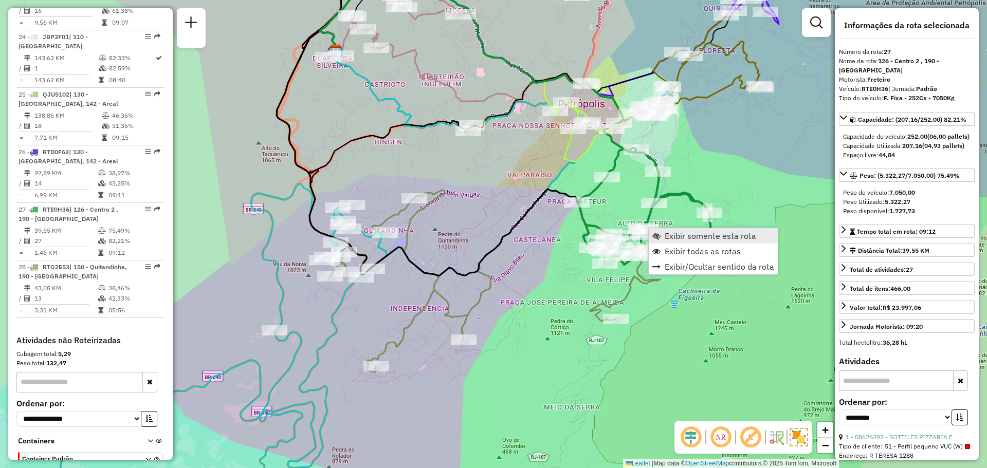
click at [656, 241] on link "Exibir somente esta rota" at bounding box center [713, 235] width 129 height 15
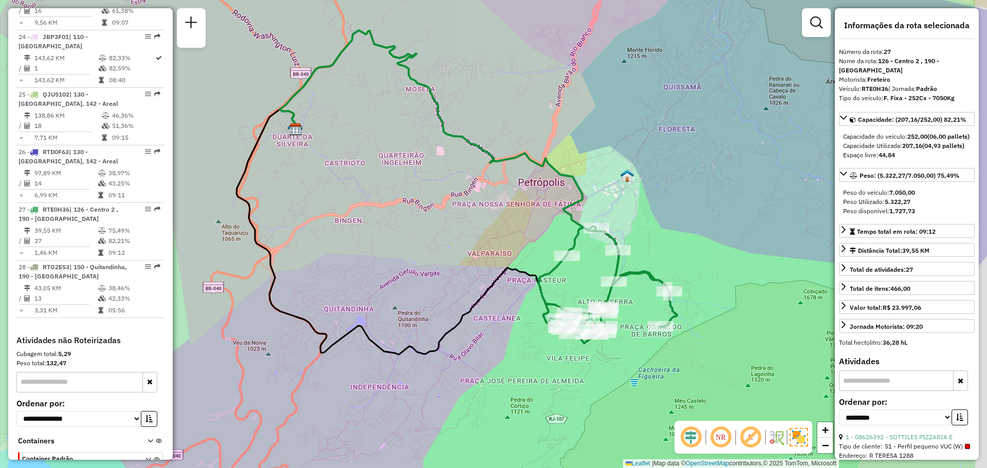
drag, startPoint x: 605, startPoint y: 260, endPoint x: 591, endPoint y: 239, distance: 25.5
click at [591, 239] on div "Rota 27 - Placa RTE0H36 08608060 - SPETO BEER Janela de atendimento Grade de at…" at bounding box center [493, 234] width 987 height 468
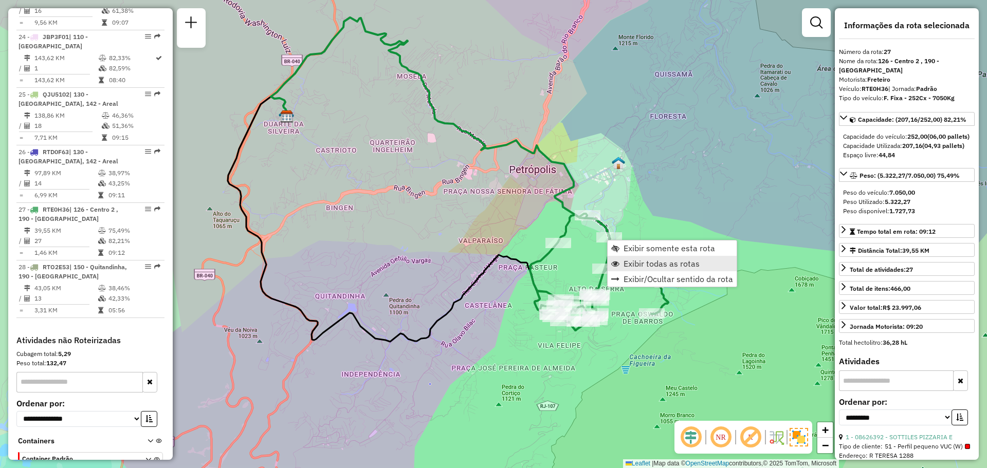
click at [624, 263] on span "Exibir todas as rotas" at bounding box center [662, 264] width 76 height 8
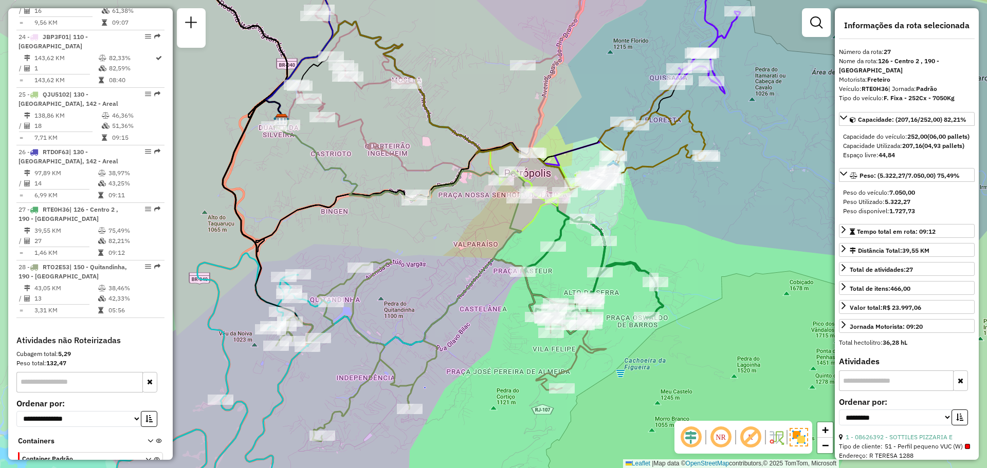
drag, startPoint x: 474, startPoint y: 265, endPoint x: 399, endPoint y: 263, distance: 75.1
click at [399, 263] on div "Janela de atendimento Grade de atendimento Capacidade Transportadoras Veículos …" at bounding box center [493, 234] width 987 height 468
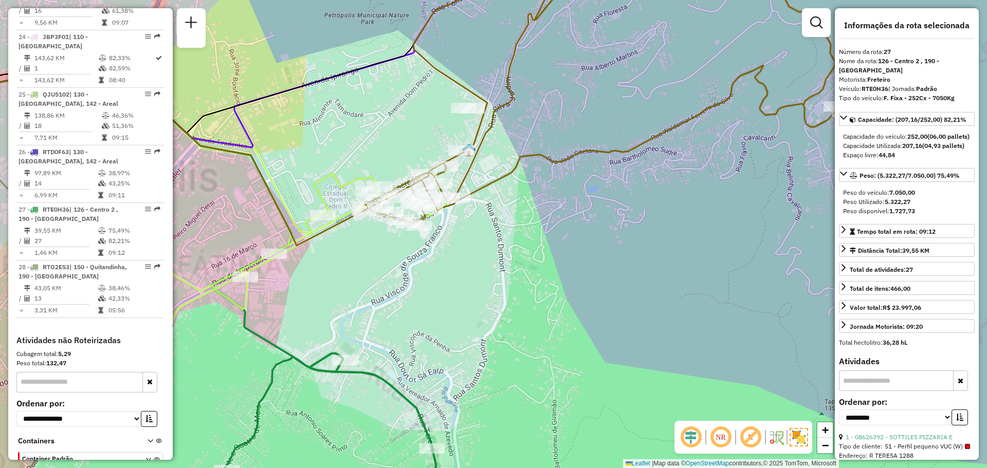
drag, startPoint x: 468, startPoint y: 257, endPoint x: 575, endPoint y: 228, distance: 110.8
click at [578, 230] on div "Janela de atendimento Grade de atendimento Capacidade Transportadoras Veículos …" at bounding box center [493, 234] width 987 height 468
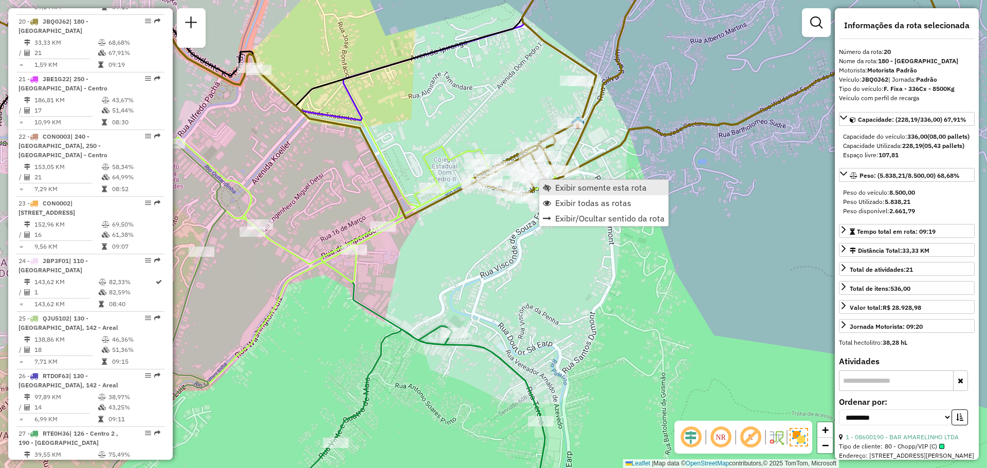
scroll to position [1464, 0]
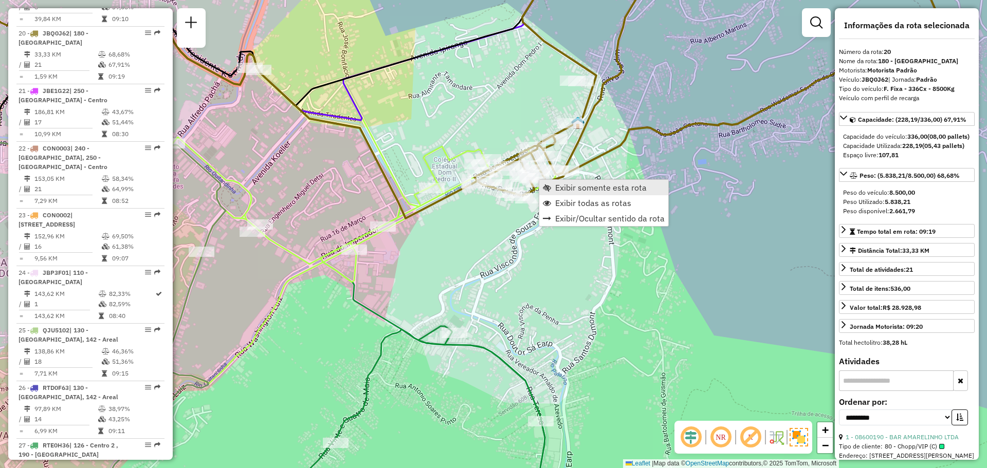
click at [564, 181] on link "Exibir somente esta rota" at bounding box center [603, 187] width 129 height 15
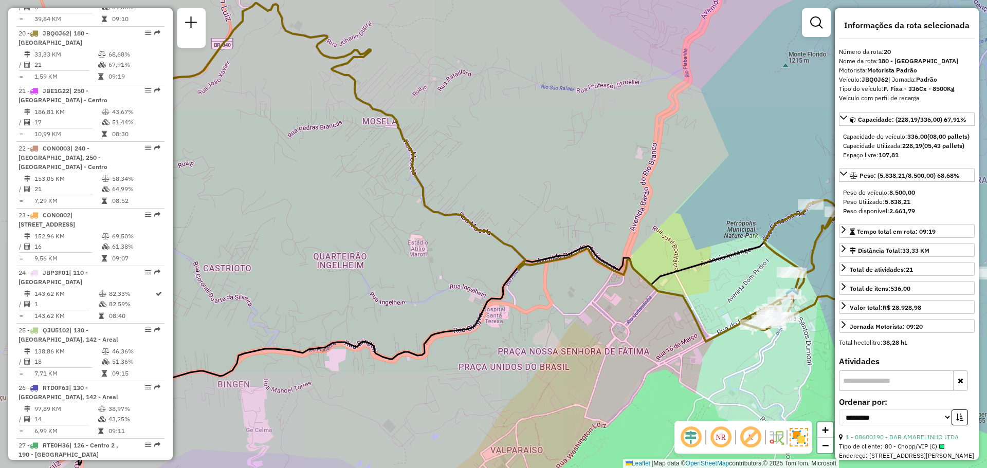
drag, startPoint x: 664, startPoint y: 202, endPoint x: 349, endPoint y: 169, distance: 317.0
click at [351, 168] on div "Janela de atendimento Grade de atendimento Capacidade Transportadoras Veículos …" at bounding box center [493, 234] width 987 height 468
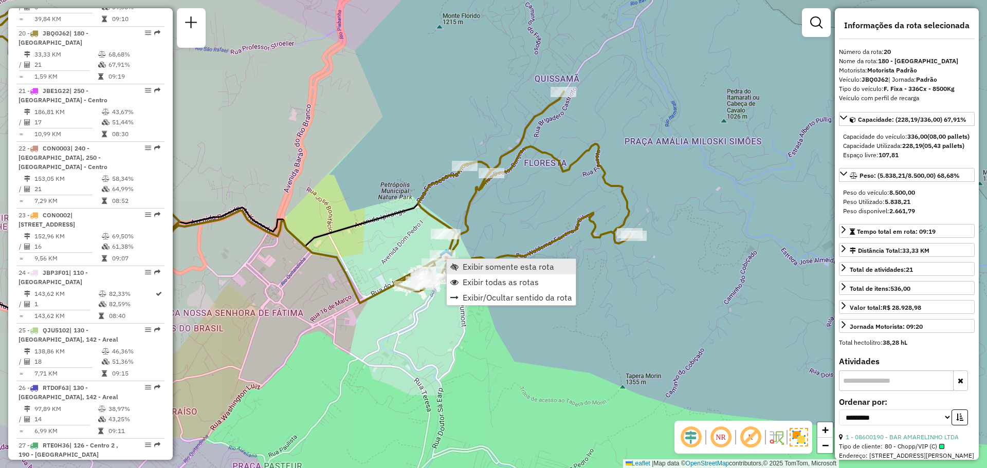
click at [465, 274] on link "Exibir somente esta rota" at bounding box center [511, 266] width 129 height 15
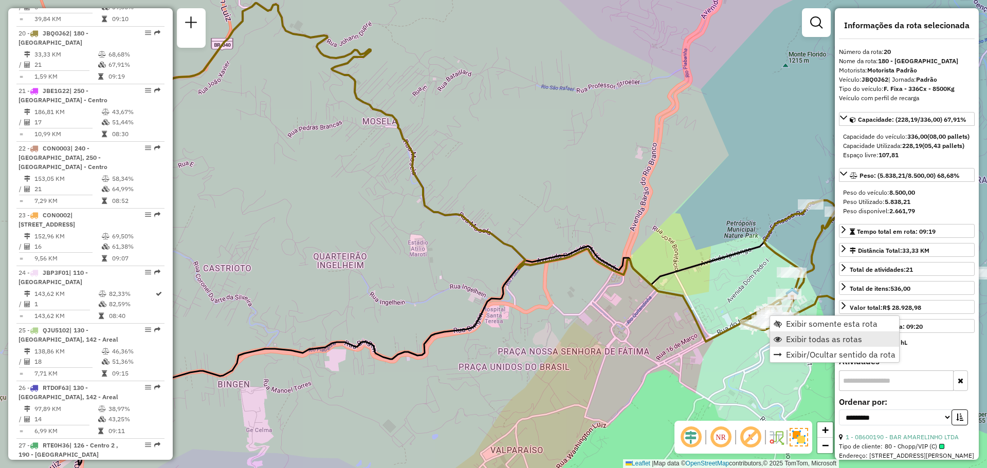
click at [788, 340] on span "Exibir todas as rotas" at bounding box center [824, 339] width 76 height 8
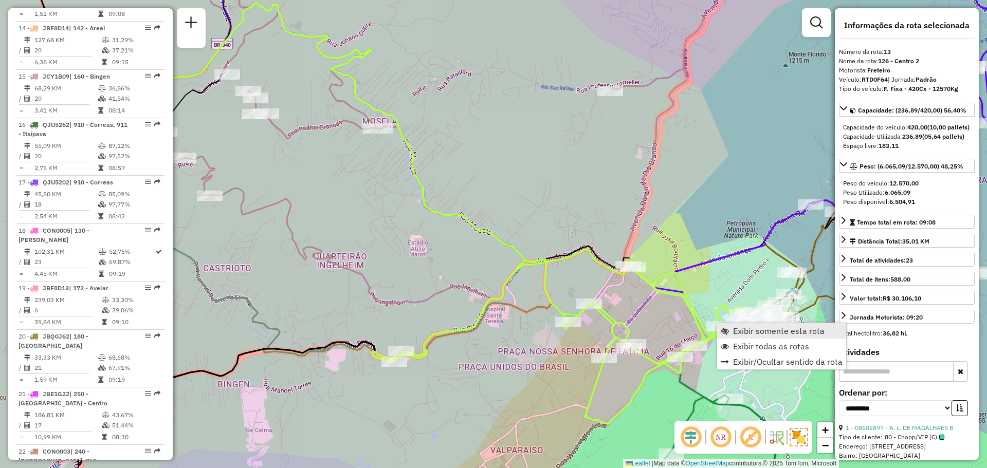
scroll to position [1107, 0]
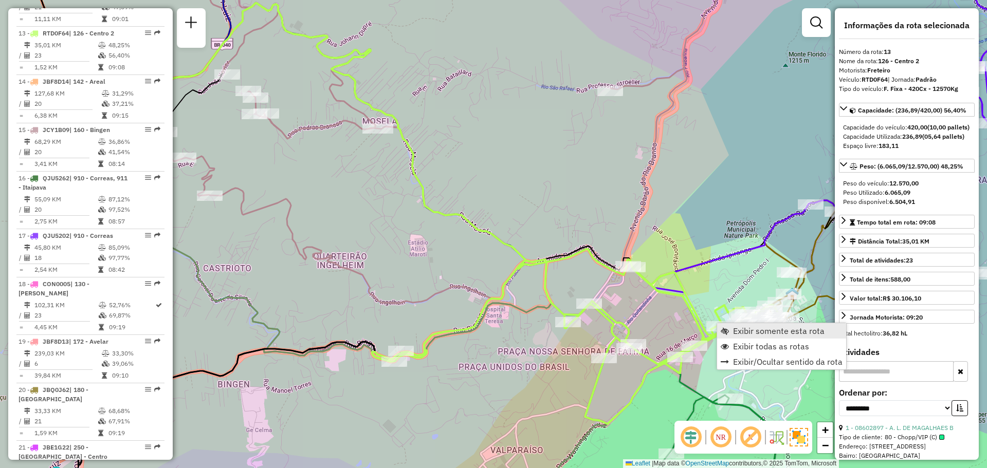
click at [735, 329] on span "Exibir somente esta rota" at bounding box center [779, 331] width 92 height 8
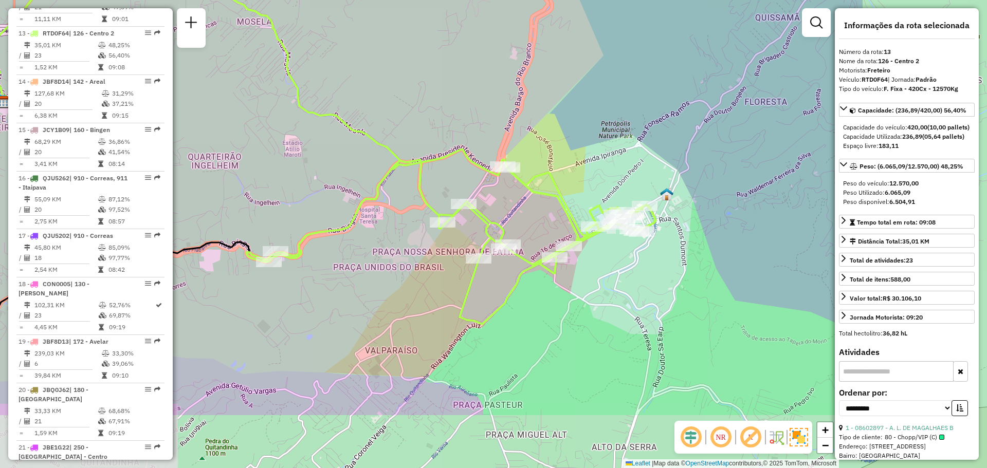
drag, startPoint x: 708, startPoint y: 305, endPoint x: 479, endPoint y: 201, distance: 251.3
click at [480, 202] on div "Rota 13 - Placa RTD0F64 08602143 - SEU ESTILO BAR E RES Janela de atendimento G…" at bounding box center [493, 234] width 987 height 468
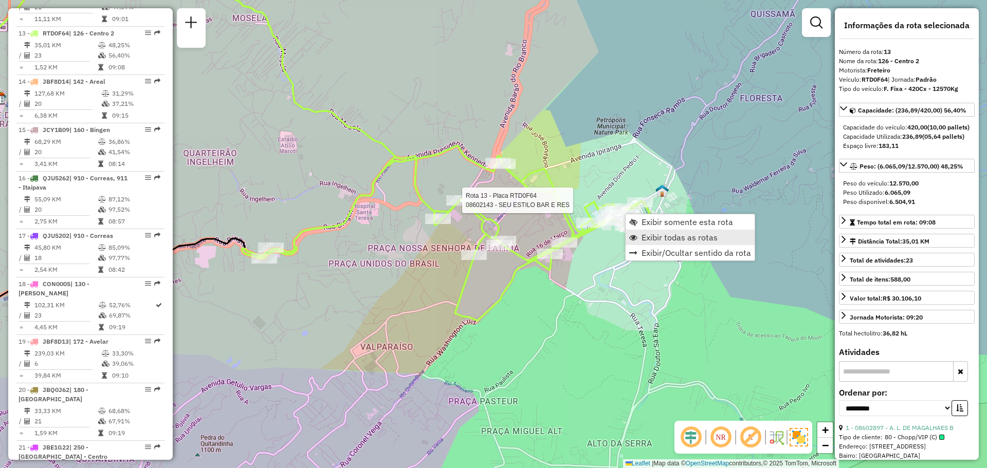
click at [658, 240] on span "Exibir todas as rotas" at bounding box center [680, 237] width 76 height 8
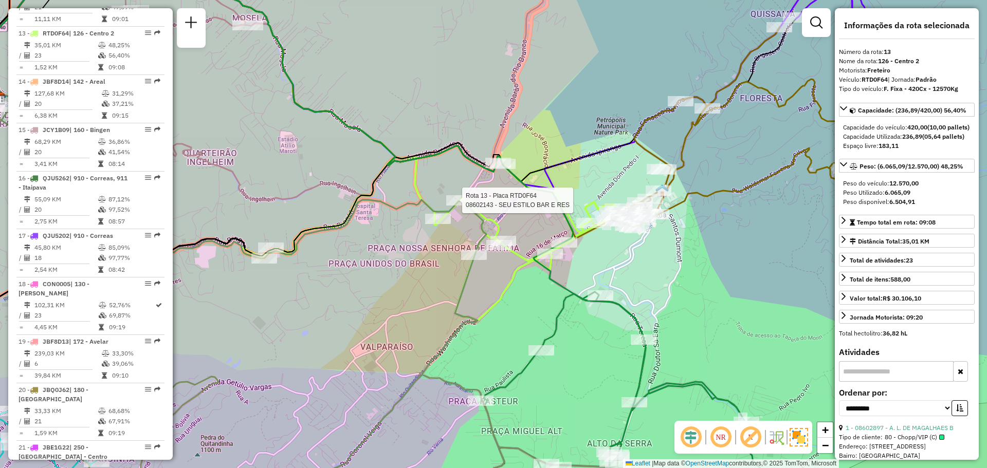
drag, startPoint x: 722, startPoint y: 211, endPoint x: 440, endPoint y: 347, distance: 313.5
click at [440, 347] on div "Rota 13 - Placa RTD0F64 08602143 - SEU ESTILO BAR E RES Rota 20 - Placa JBQ0J62…" at bounding box center [493, 234] width 987 height 468
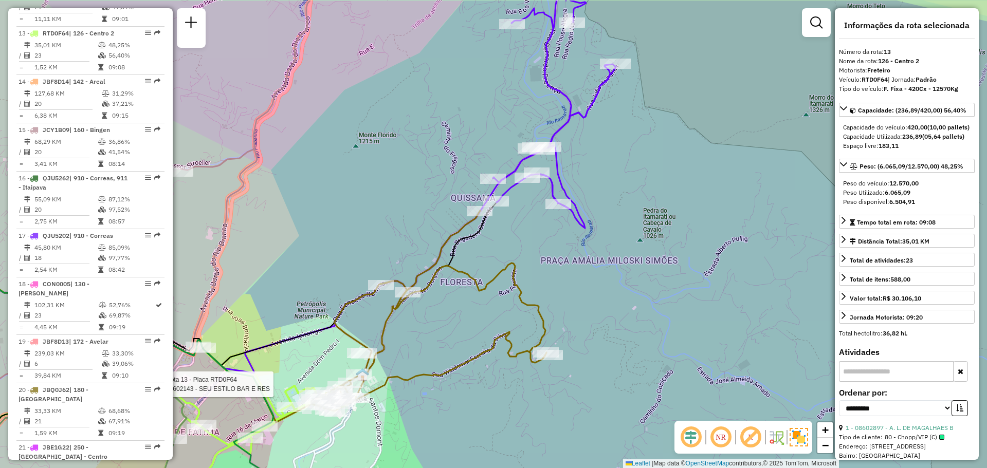
drag, startPoint x: 539, startPoint y: 263, endPoint x: 397, endPoint y: 375, distance: 180.9
click at [386, 393] on div "Rota 13 - Placa RTD0F64 08602143 - SEU ESTILO BAR E RES Janela de atendimento G…" at bounding box center [493, 234] width 987 height 468
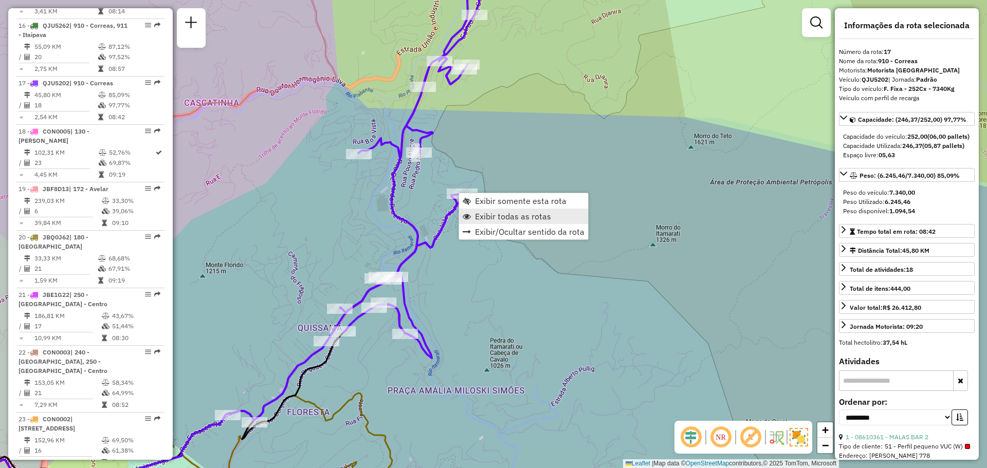
scroll to position [1310, 0]
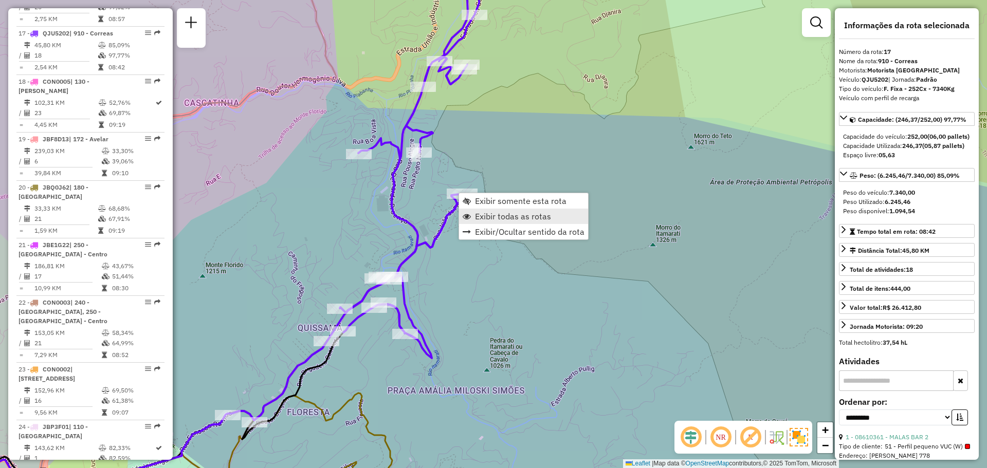
click at [492, 212] on span "Exibir todas as rotas" at bounding box center [513, 216] width 76 height 8
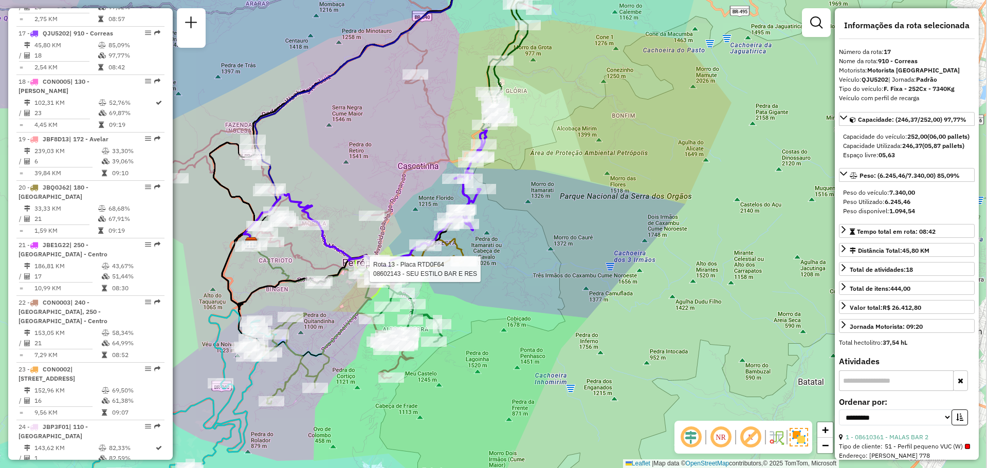
drag, startPoint x: 485, startPoint y: 181, endPoint x: 476, endPoint y: 238, distance: 57.9
click at [476, 238] on div "Rota 13 - Placa RTD0F64 08602143 - SEU ESTILO BAR E RES Rota 17 - Placa QJU5202…" at bounding box center [493, 234] width 987 height 468
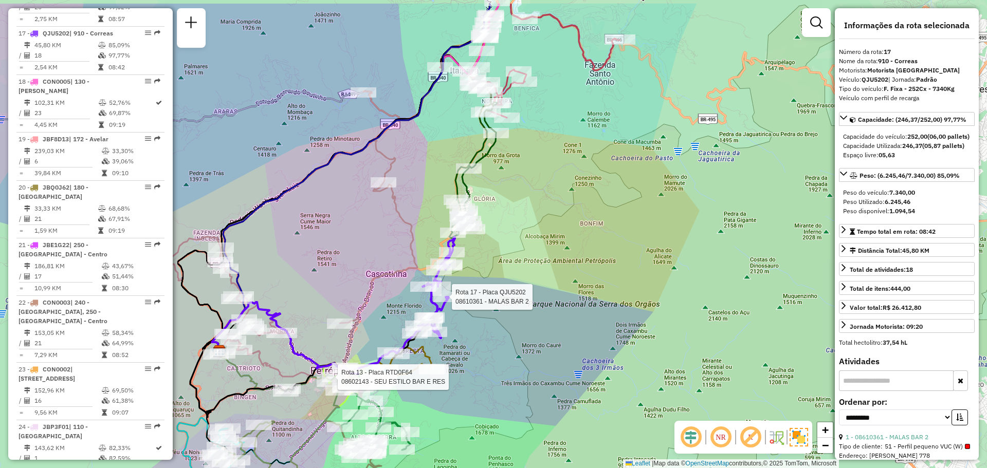
drag, startPoint x: 534, startPoint y: 108, endPoint x: 492, endPoint y: 219, distance: 118.8
click at [491, 224] on div "Rota 13 - Placa RTD0F64 08602143 - SEU ESTILO BAR E RES Rota 17 - Placa QJU5202…" at bounding box center [493, 234] width 987 height 468
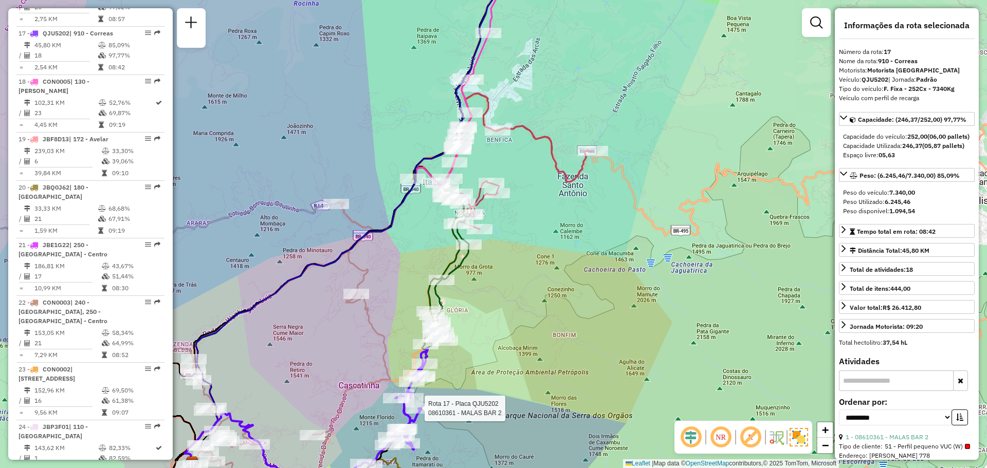
drag, startPoint x: 520, startPoint y: 125, endPoint x: 511, endPoint y: 208, distance: 83.8
click at [513, 206] on div "Rota 13 - Placa RTD0F64 08602143 - SEU ESTILO BAR E RES Rota 17 - Placa QJU5202…" at bounding box center [493, 234] width 987 height 468
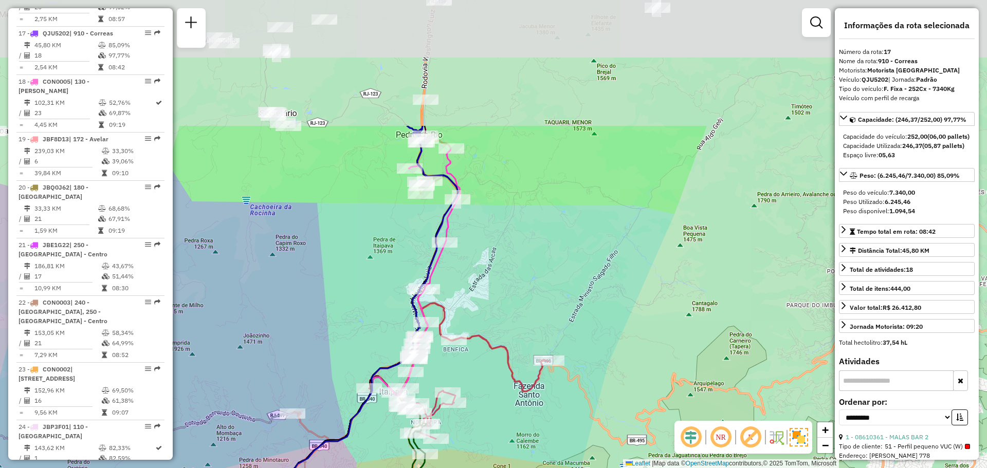
drag, startPoint x: 555, startPoint y: 99, endPoint x: 508, endPoint y: 273, distance: 180.6
click at [508, 273] on div "Rota 13 - Placa RTD0F64 08602143 - SEU ESTILO BAR E RES Rota 17 - Placa QJU5202…" at bounding box center [493, 234] width 987 height 468
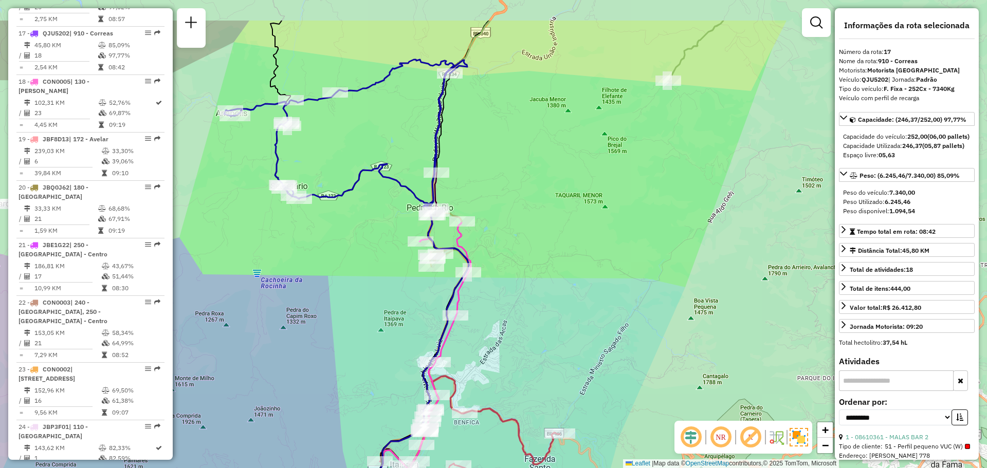
drag, startPoint x: 584, startPoint y: 189, endPoint x: 593, endPoint y: 286, distance: 97.7
click at [624, 305] on div "Rota 13 - Placa RTD0F64 08602143 - SEU ESTILO BAR E RES Rota 17 - Placa QJU5202…" at bounding box center [493, 234] width 987 height 468
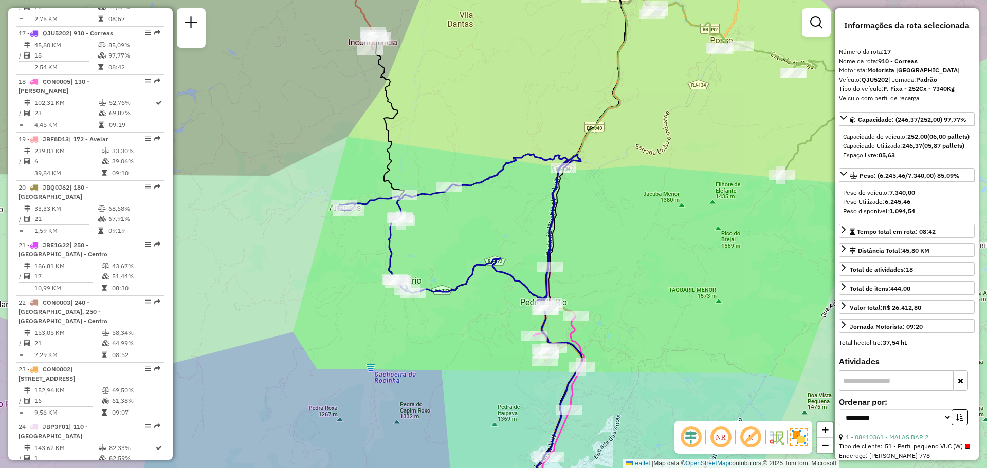
drag, startPoint x: 375, startPoint y: 268, endPoint x: 452, endPoint y: 244, distance: 80.3
click at [452, 244] on div "Rota 13 - Placa RTD0F64 08602143 - SEU ESTILO BAR E RES Rota 17 - Placa QJU5202…" at bounding box center [493, 234] width 987 height 468
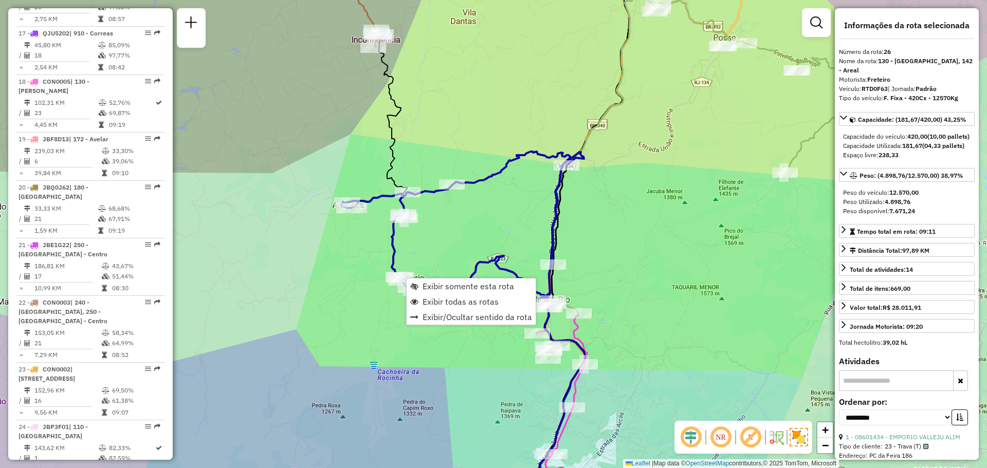
scroll to position [1700, 0]
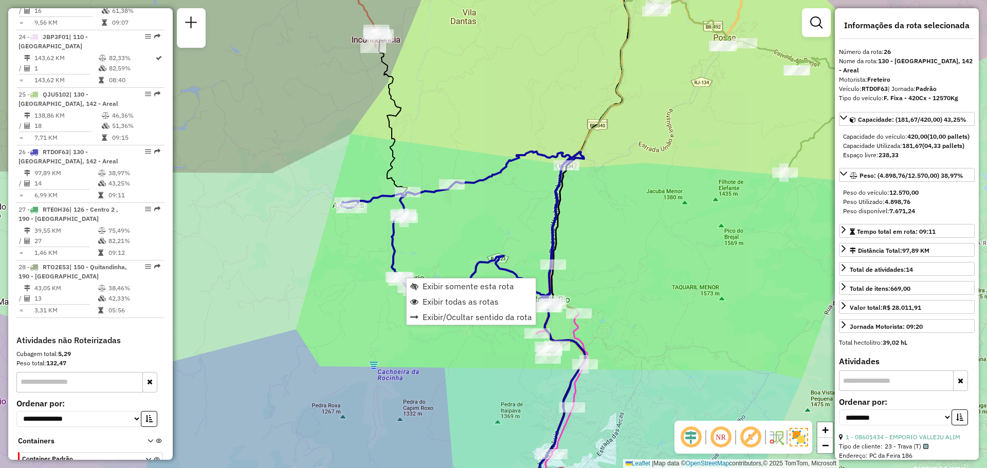
click at [449, 277] on div "Rota 13 - Placa RTD0F64 08602143 - SEU ESTILO BAR E RES Rota 17 - Placa QJU5202…" at bounding box center [493, 234] width 987 height 468
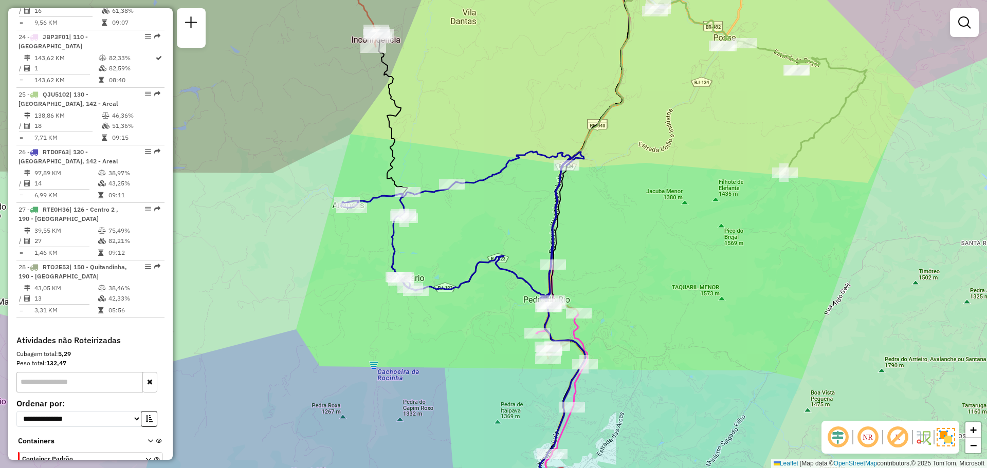
click at [447, 285] on icon at bounding box center [493, 385] width 186 height 259
select select "**********"
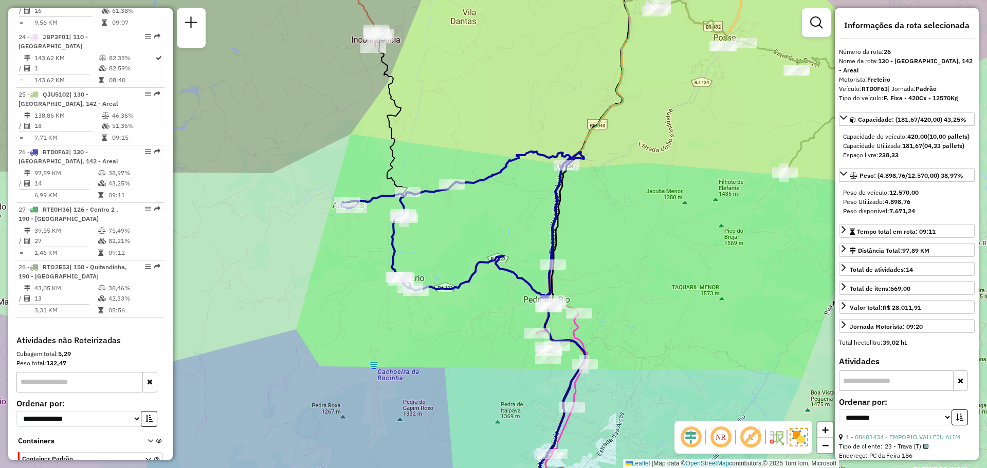
click at [627, 211] on div "Rota 26 - Placa RTD0F63 08626763 - [PERSON_NAME] APARECIDA B Janela de atendime…" at bounding box center [493, 234] width 987 height 468
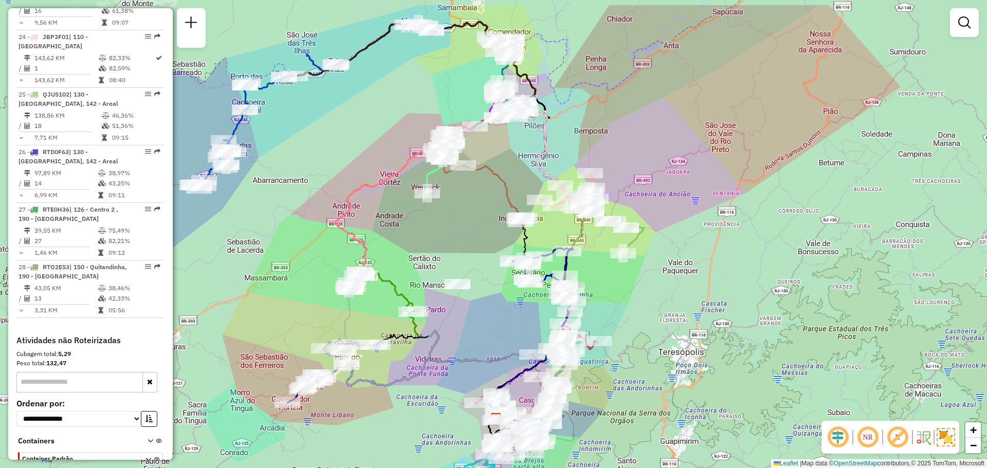
drag, startPoint x: 670, startPoint y: 187, endPoint x: 613, endPoint y: 247, distance: 82.6
click at [614, 252] on icon at bounding box center [603, 254] width 81 height 108
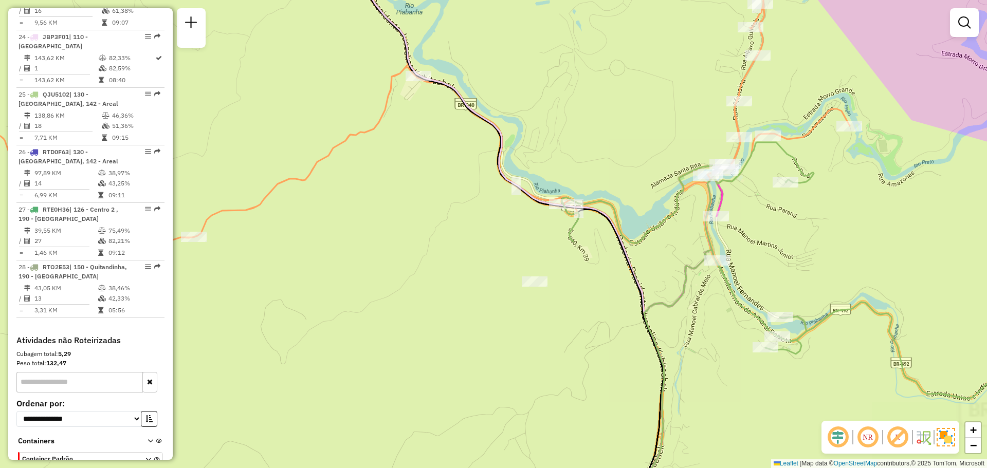
select select "**********"
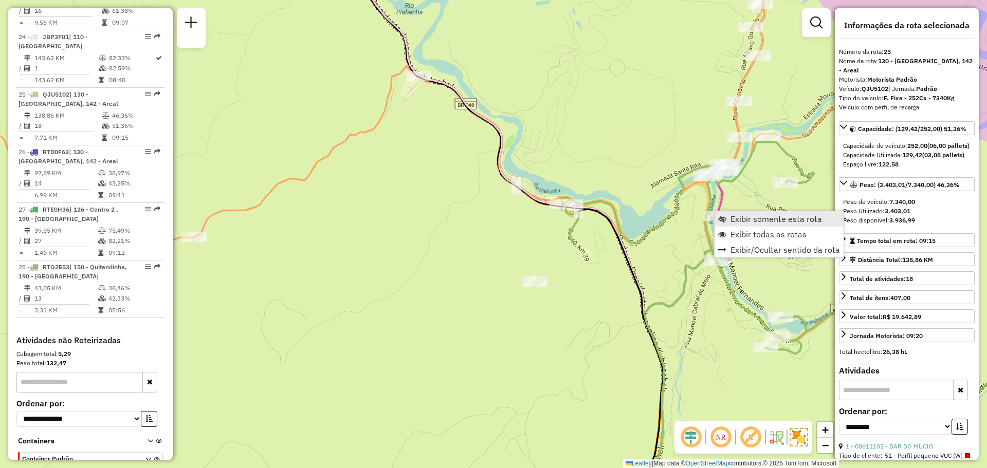
click at [723, 221] on span "Exibir somente esta rota" at bounding box center [722, 219] width 8 height 8
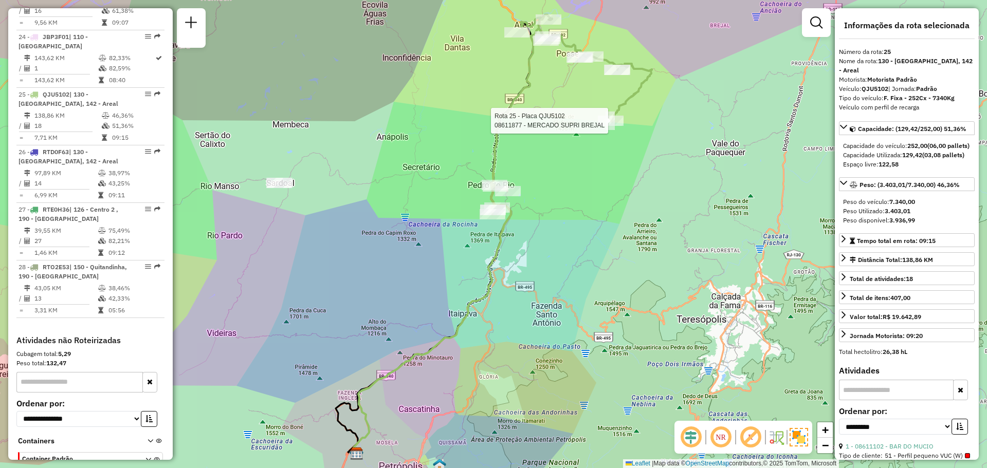
drag, startPoint x: 477, startPoint y: 88, endPoint x: 421, endPoint y: 173, distance: 102.1
click at [422, 173] on div "Rota 25 - Placa QJU5102 08611877 - MERCADO SUPRI BREJAL Janela de atendimento G…" at bounding box center [493, 234] width 987 height 468
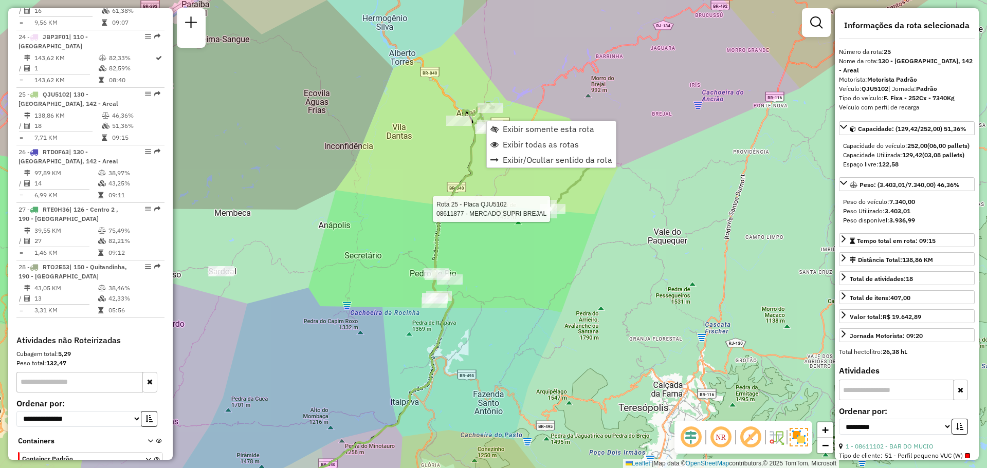
drag, startPoint x: 368, startPoint y: 197, endPoint x: 385, endPoint y: 215, distance: 25.5
click at [374, 202] on div "Rota 25 - Placa QJU5102 08611877 - MERCADO SUPRI BREJAL Rota 25 - Placa QJU5102…" at bounding box center [493, 234] width 987 height 468
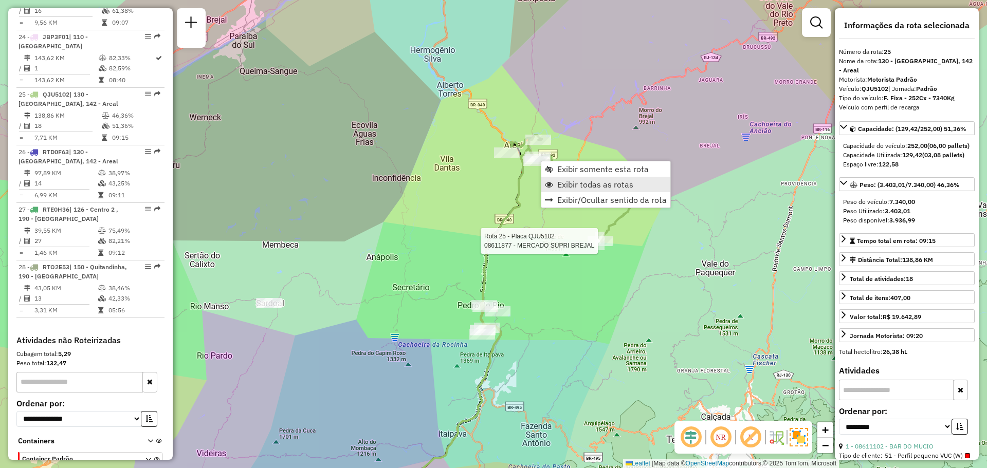
click at [575, 188] on span "Exibir todas as rotas" at bounding box center [595, 185] width 76 height 8
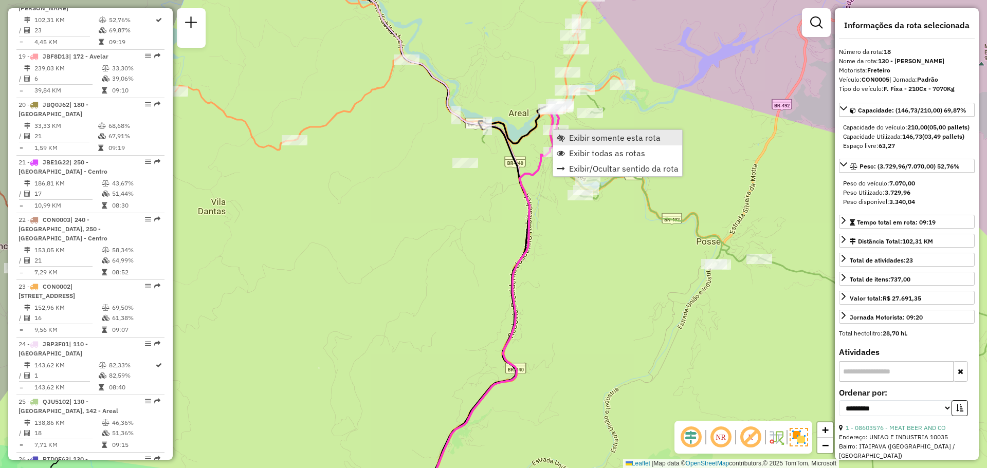
scroll to position [1358, 0]
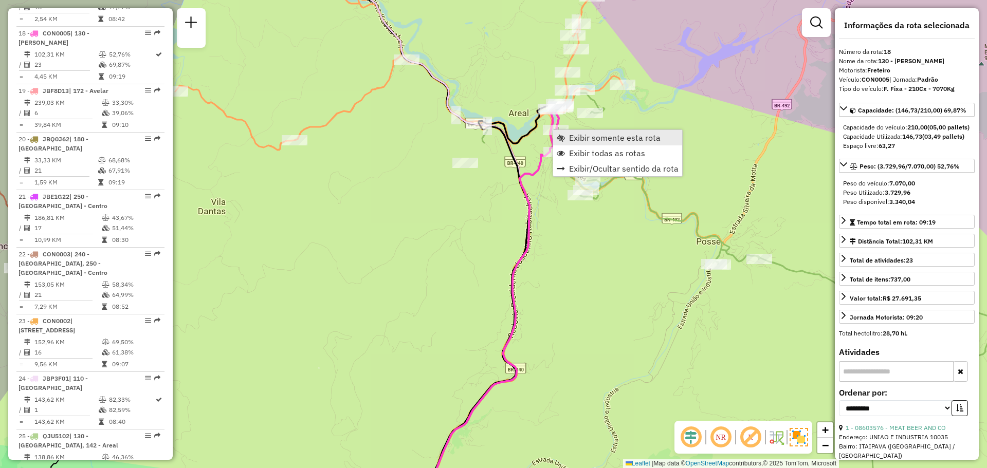
click at [568, 138] on link "Exibir somente esta rota" at bounding box center [617, 137] width 129 height 15
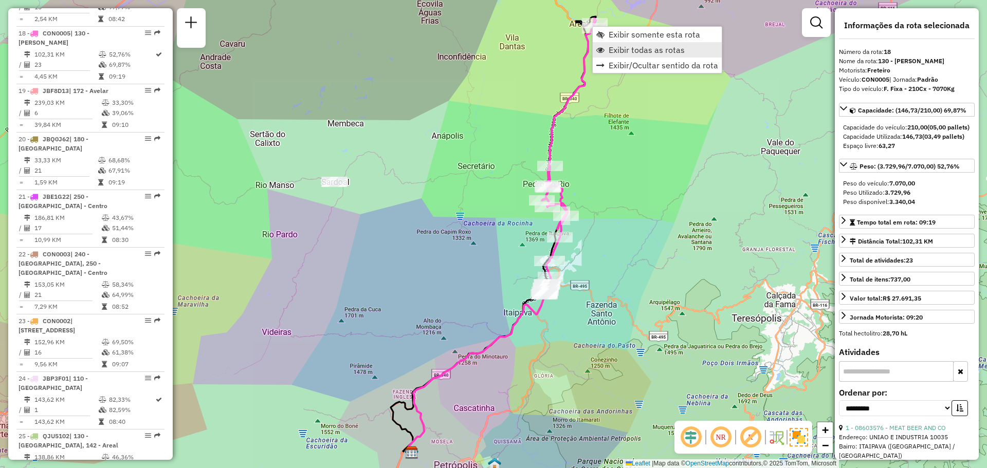
click at [613, 46] on span "Exibir todas as rotas" at bounding box center [647, 50] width 76 height 8
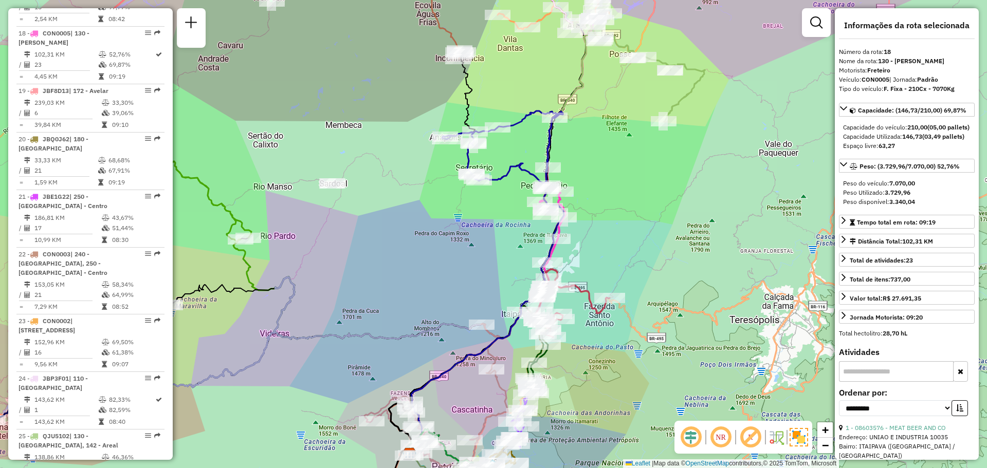
drag, startPoint x: 582, startPoint y: 117, endPoint x: 579, endPoint y: 121, distance: 5.5
click at [579, 121] on div "Janela de atendimento Grade de atendimento Capacidade Transportadoras Veículos …" at bounding box center [493, 234] width 987 height 468
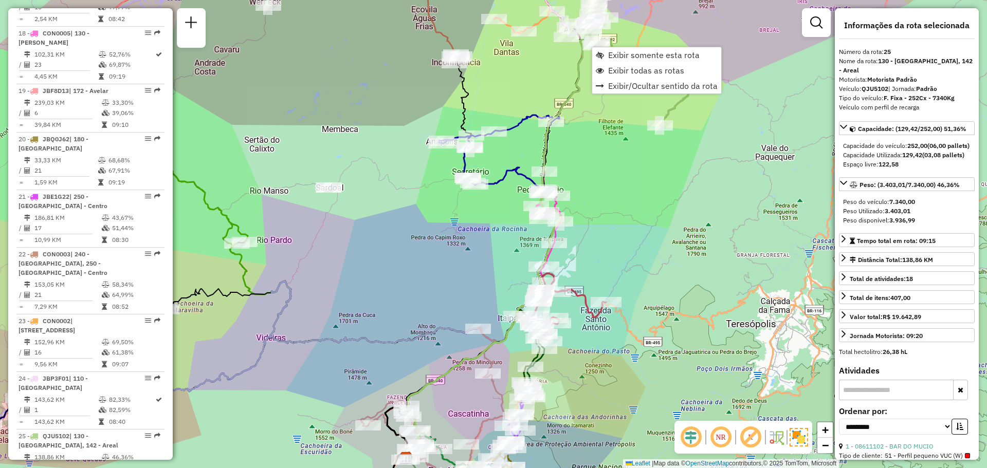
scroll to position [1700, 0]
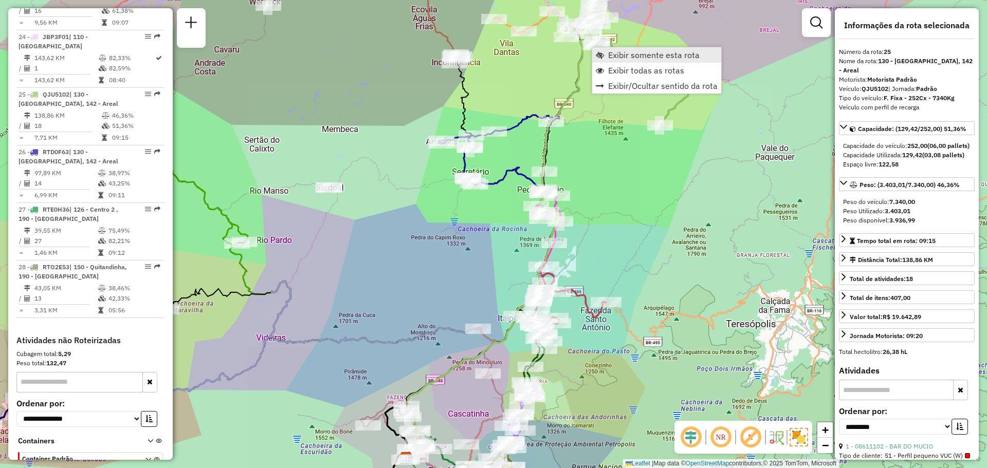
click at [607, 56] on link "Exibir somente esta rota" at bounding box center [656, 54] width 129 height 15
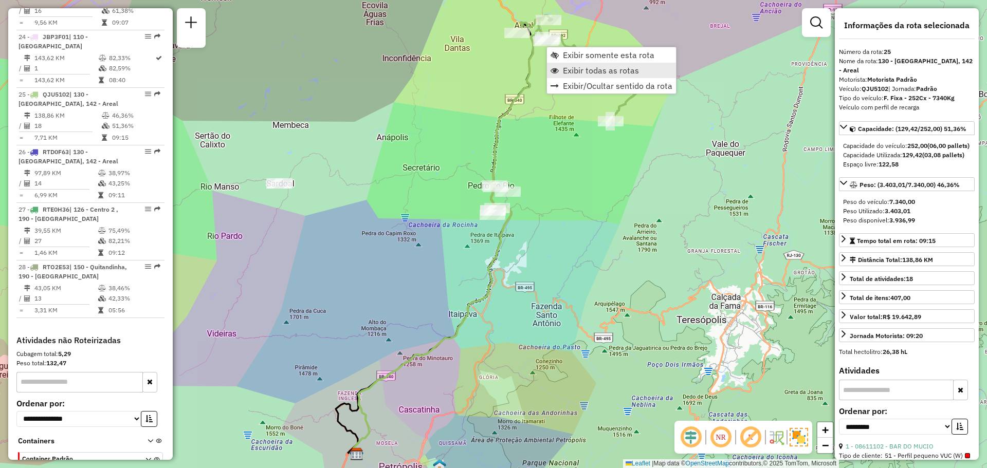
click at [568, 71] on span "Exibir todas as rotas" at bounding box center [601, 70] width 76 height 8
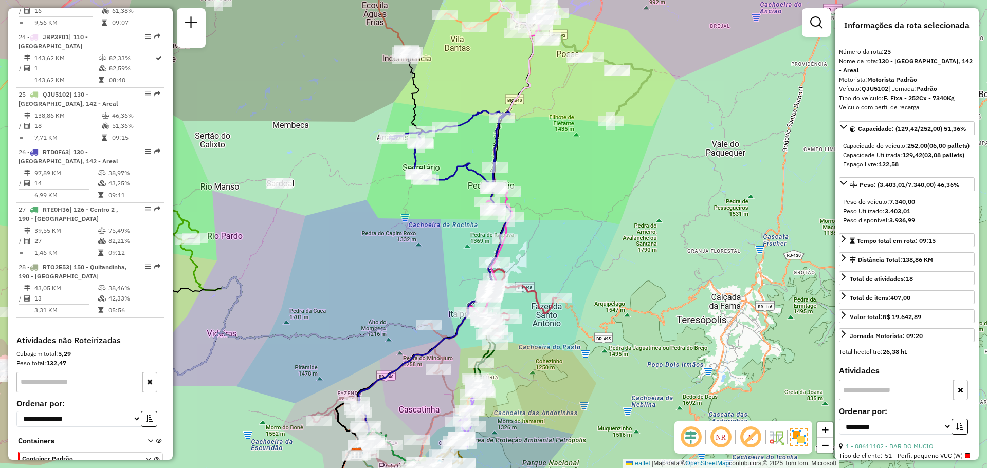
drag, startPoint x: 566, startPoint y: 85, endPoint x: 547, endPoint y: 168, distance: 84.5
click at [547, 168] on div "Rota 25 - Placa QJU5102 08621122 - JOSE DE FREITAS MELL Janela de atendimento G…" at bounding box center [493, 234] width 987 height 468
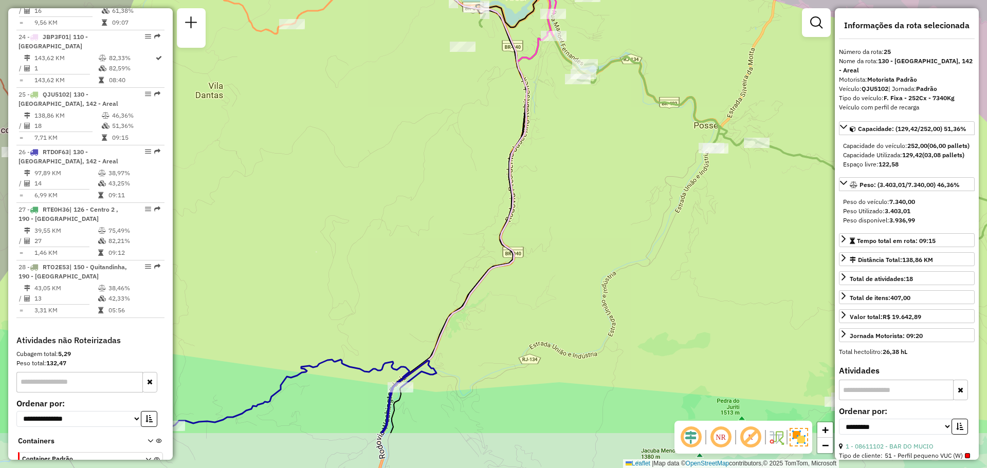
drag, startPoint x: 569, startPoint y: 170, endPoint x: 559, endPoint y: 77, distance: 93.6
click at [559, 77] on div "Janela de atendimento Grade de atendimento Capacidade Transportadoras Veículos …" at bounding box center [493, 234] width 987 height 468
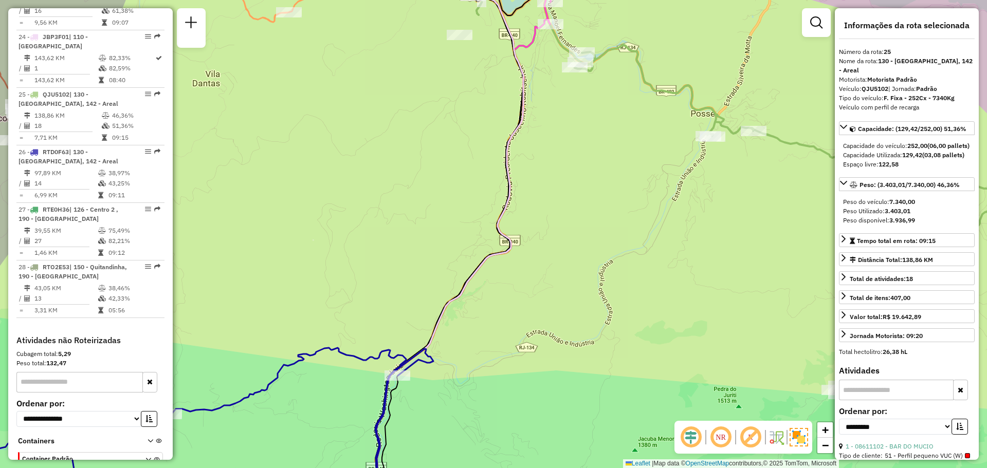
click at [582, 95] on div "Janela de atendimento Grade de atendimento Capacidade Transportadoras Veículos …" at bounding box center [493, 234] width 987 height 468
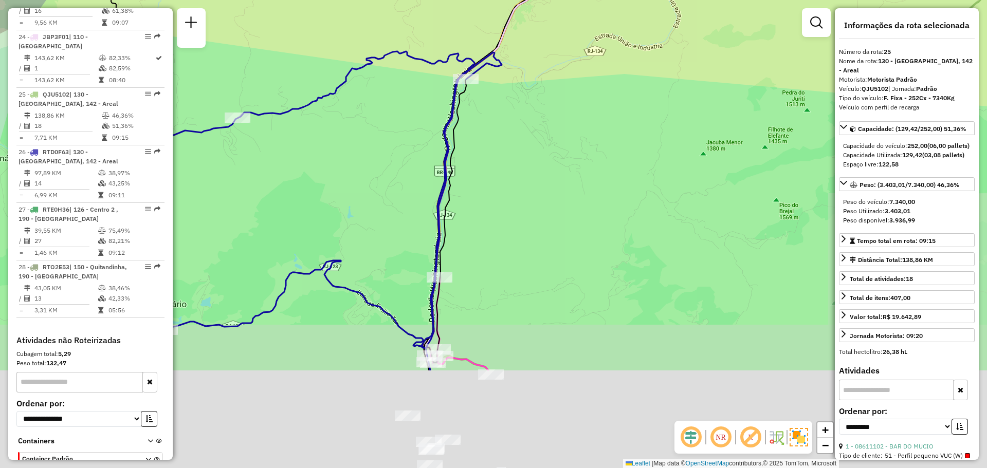
drag, startPoint x: 547, startPoint y: 205, endPoint x: 568, endPoint y: 151, distance: 58.4
click at [571, 58] on div "Janela de atendimento Grade de atendimento Capacidade Transportadoras Veículos …" at bounding box center [493, 234] width 987 height 468
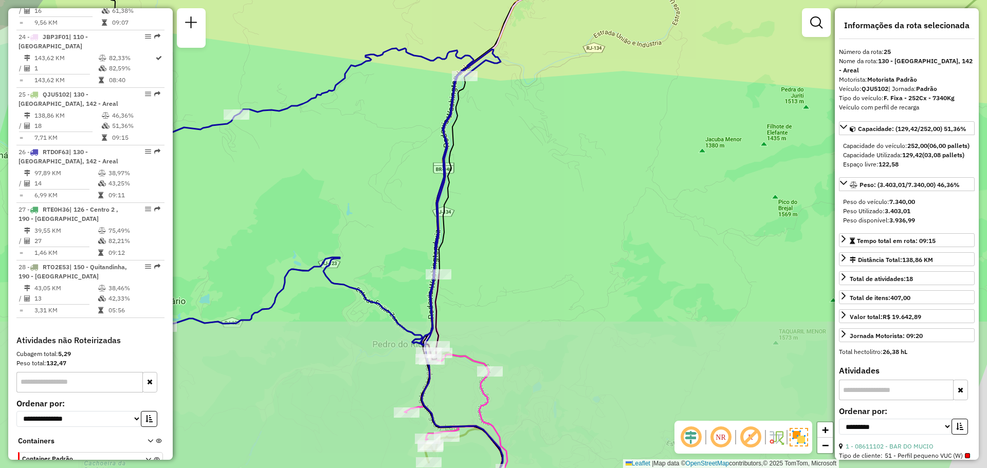
drag, startPoint x: 547, startPoint y: 184, endPoint x: 570, endPoint y: 68, distance: 117.5
click at [570, 68] on div "Janela de atendimento Grade de atendimento Capacidade Transportadoras Veículos …" at bounding box center [493, 234] width 987 height 468
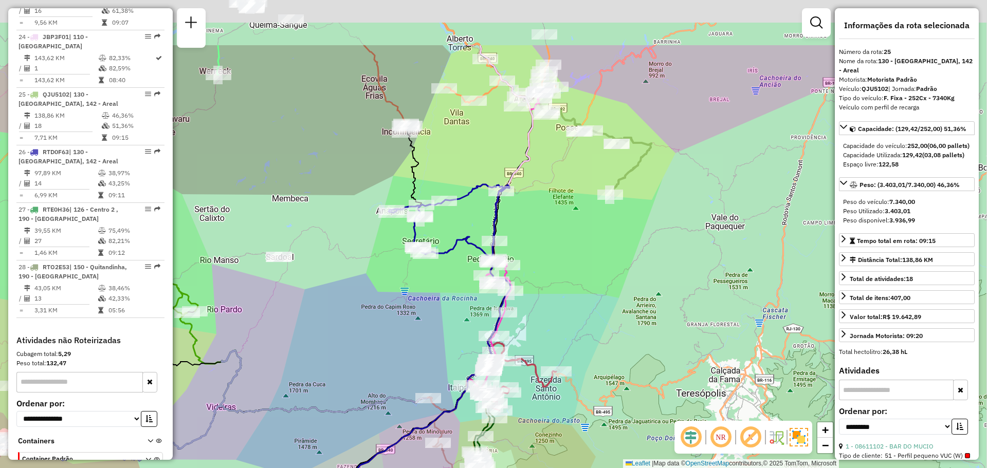
drag, startPoint x: 583, startPoint y: 128, endPoint x: 532, endPoint y: 242, distance: 125.0
click at [530, 257] on div "Janela de atendimento Grade de atendimento Capacidade Transportadoras Veículos …" at bounding box center [493, 234] width 987 height 468
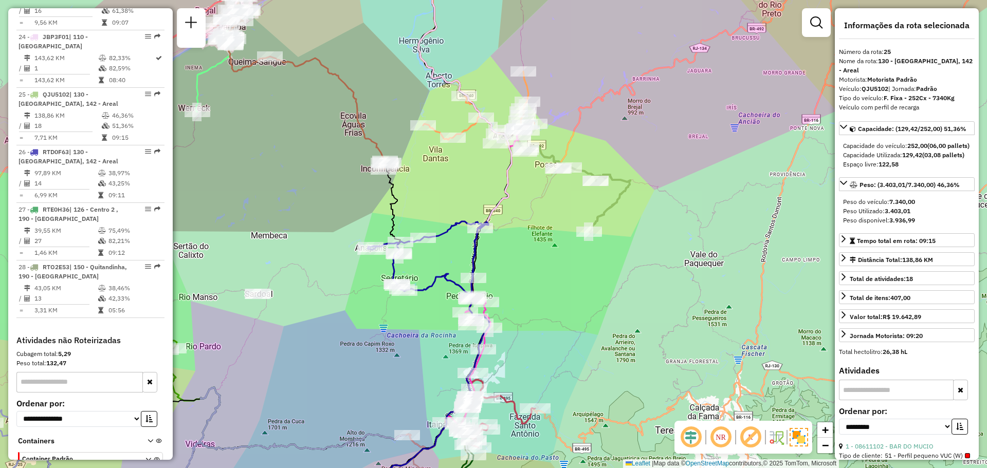
drag, startPoint x: 471, startPoint y: 233, endPoint x: 466, endPoint y: 247, distance: 14.6
click at [466, 247] on div "Janela de atendimento Grade de atendimento Capacidade Transportadoras Veículos …" at bounding box center [493, 234] width 987 height 468
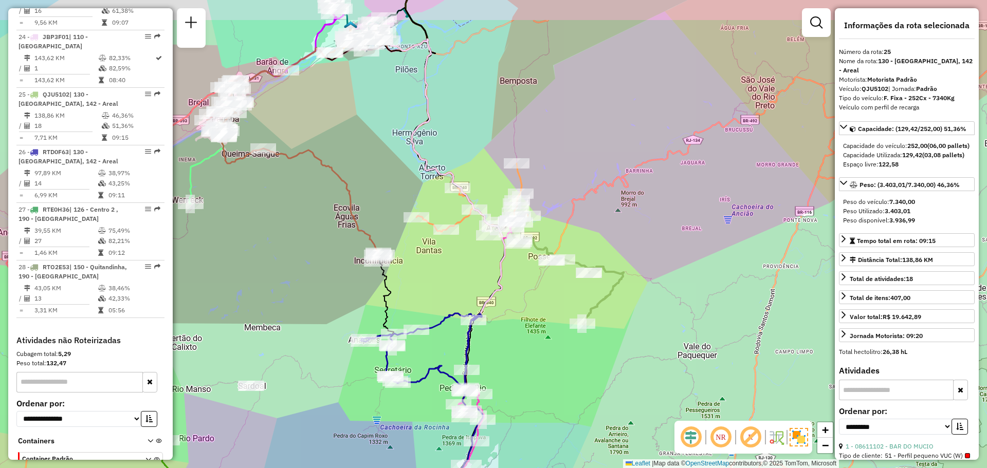
drag, startPoint x: 480, startPoint y: 232, endPoint x: 498, endPoint y: 291, distance: 61.3
click at [498, 291] on div "Janela de atendimento Grade de atendimento Capacidade Transportadoras Veículos …" at bounding box center [493, 234] width 987 height 468
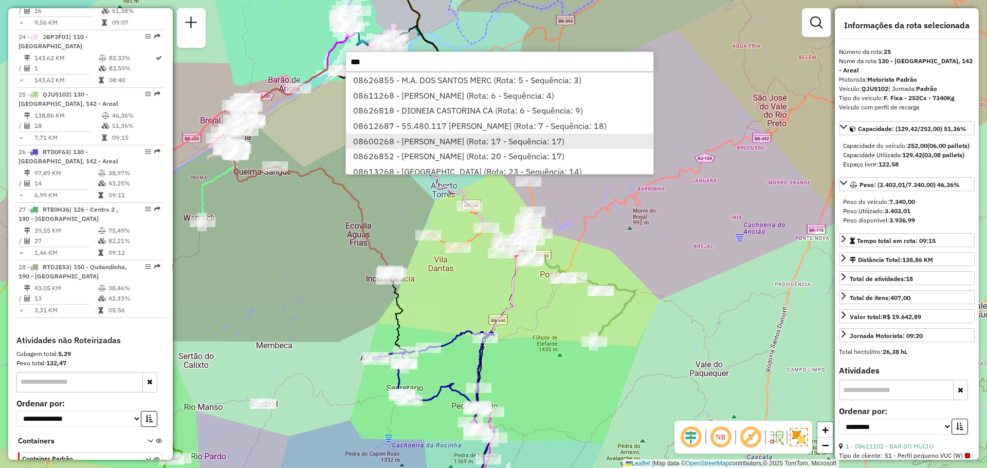
type input "***"
click at [444, 145] on li "08600268 - [PERSON_NAME] (Rota: 17 - Sequência: 17)" at bounding box center [500, 141] width 308 height 15
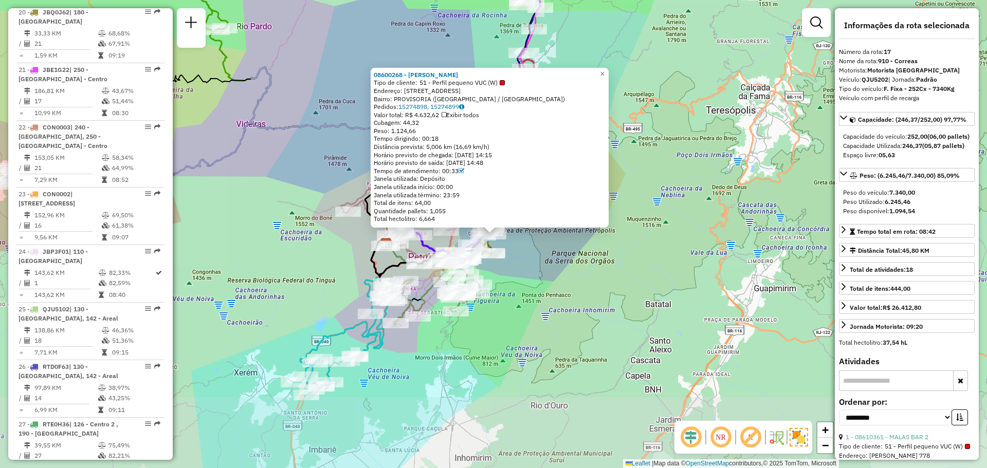
scroll to position [1310, 0]
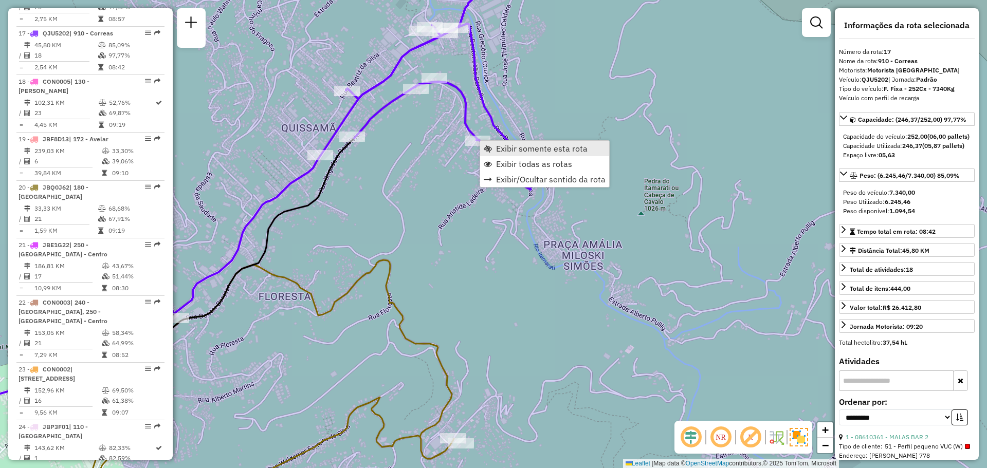
click at [493, 149] on link "Exibir somente esta rota" at bounding box center [544, 148] width 129 height 15
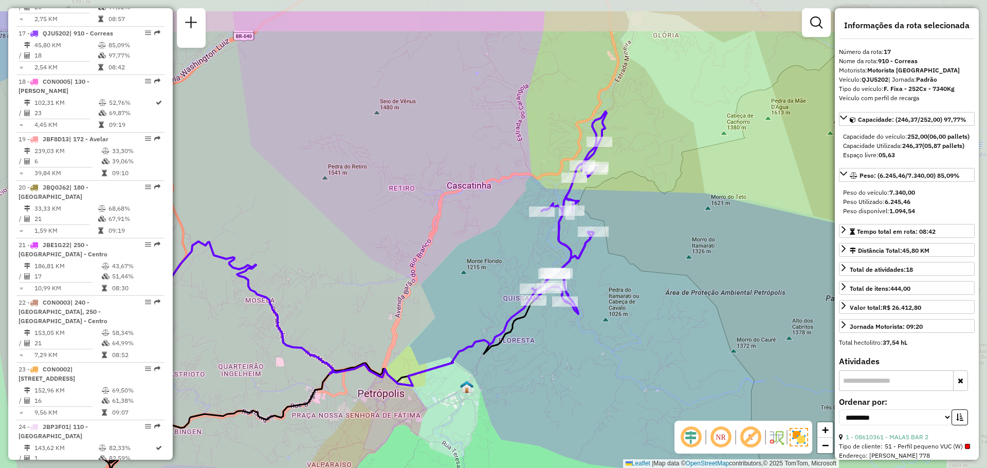
drag, startPoint x: 576, startPoint y: 216, endPoint x: 424, endPoint y: 274, distance: 162.9
click at [424, 274] on div "Janela de atendimento Grade de atendimento Capacidade Transportadoras Veículos …" at bounding box center [493, 234] width 987 height 468
